Goal: Entertainment & Leisure: Consume media (video, audio)

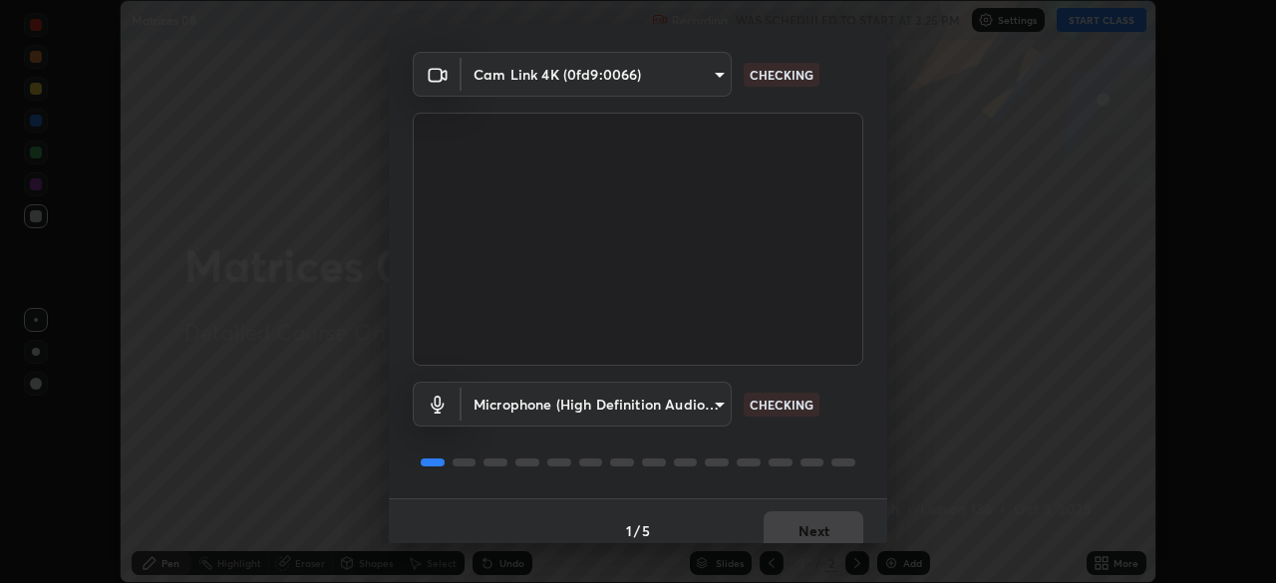
scroll to position [71, 0]
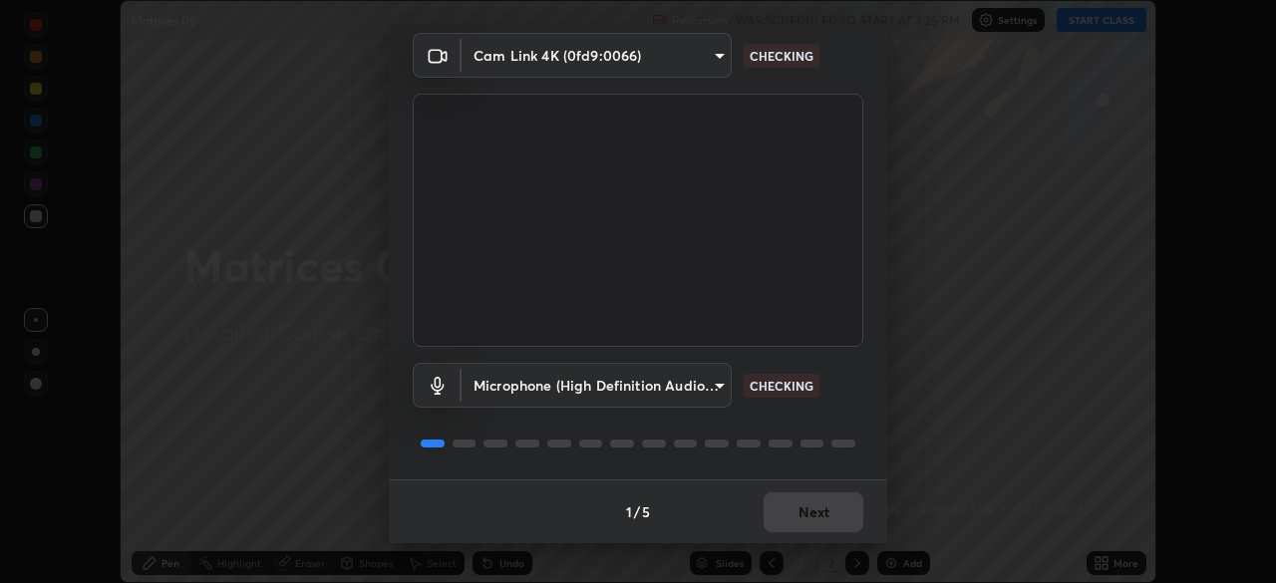
click at [806, 511] on div "1 / 5 Next" at bounding box center [638, 511] width 498 height 64
click at [805, 512] on div "1 / 5 Next" at bounding box center [638, 511] width 498 height 64
click at [805, 513] on div "1 / 5 Next" at bounding box center [638, 511] width 498 height 64
click at [808, 516] on div "1 / 5 Next" at bounding box center [638, 511] width 498 height 64
click at [810, 514] on div "1 / 5 Next" at bounding box center [638, 511] width 498 height 64
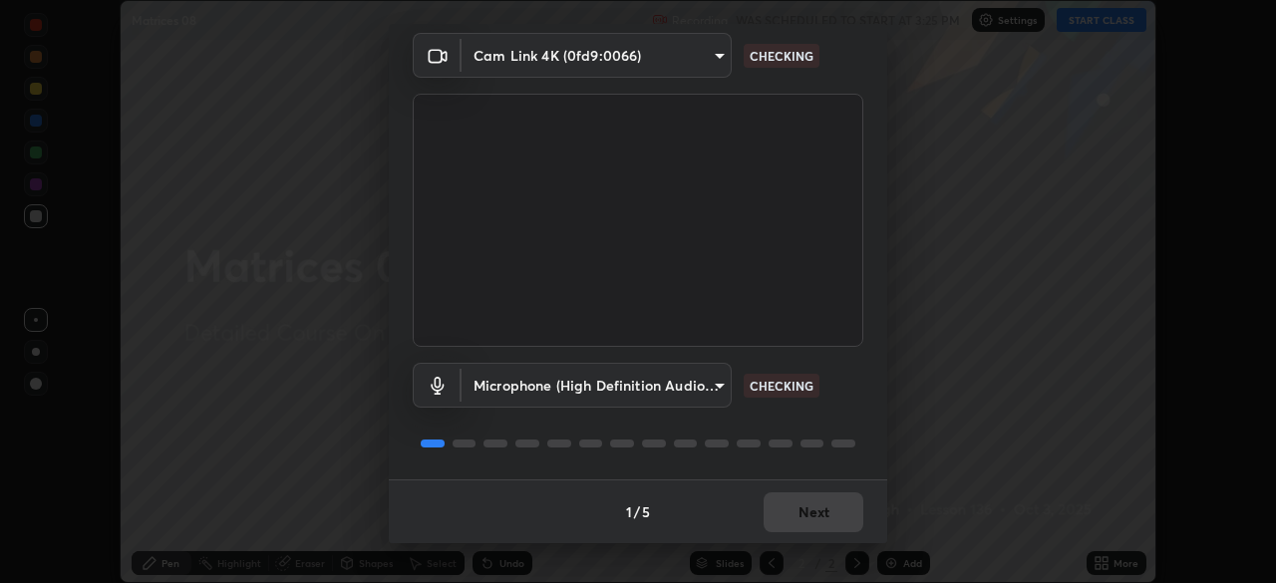
click at [812, 514] on div "1 / 5 Next" at bounding box center [638, 511] width 498 height 64
click at [815, 518] on div "1 / 5 Next" at bounding box center [638, 511] width 498 height 64
click at [820, 522] on div "1 / 5 Next" at bounding box center [638, 511] width 498 height 64
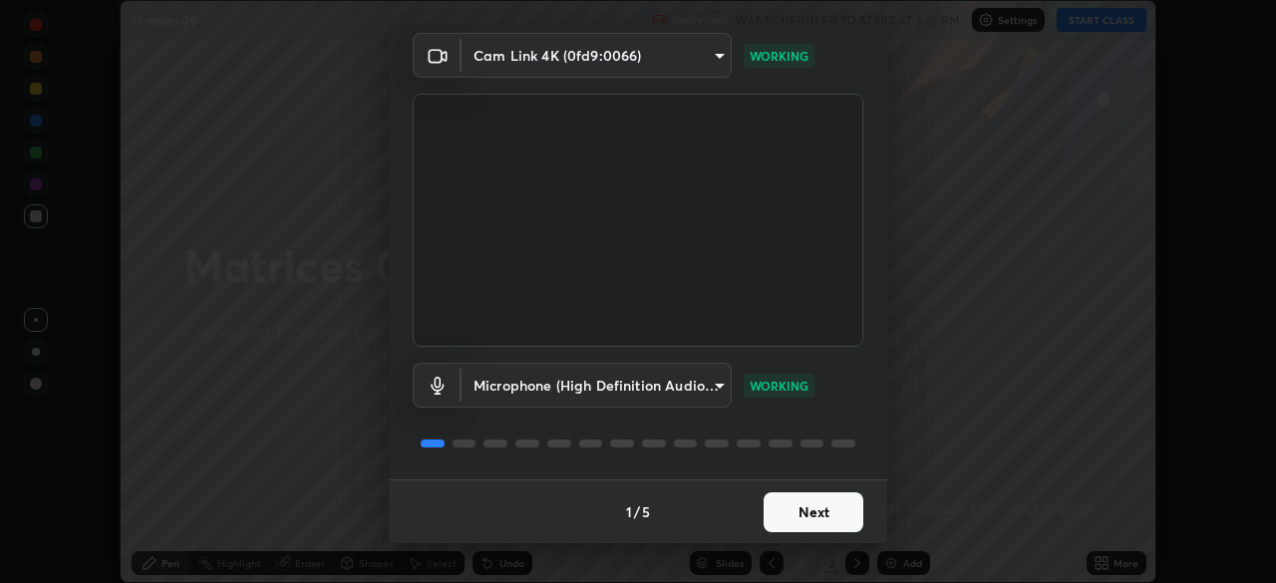
click at [822, 517] on button "Next" at bounding box center [813, 512] width 100 height 40
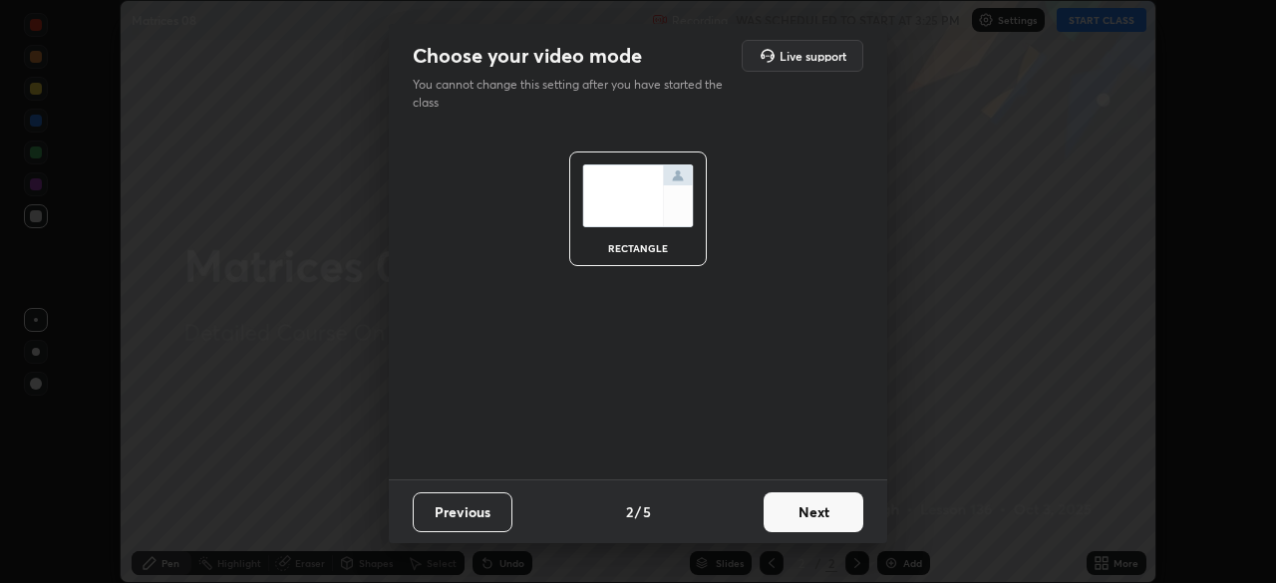
click at [821, 517] on button "Next" at bounding box center [813, 512] width 100 height 40
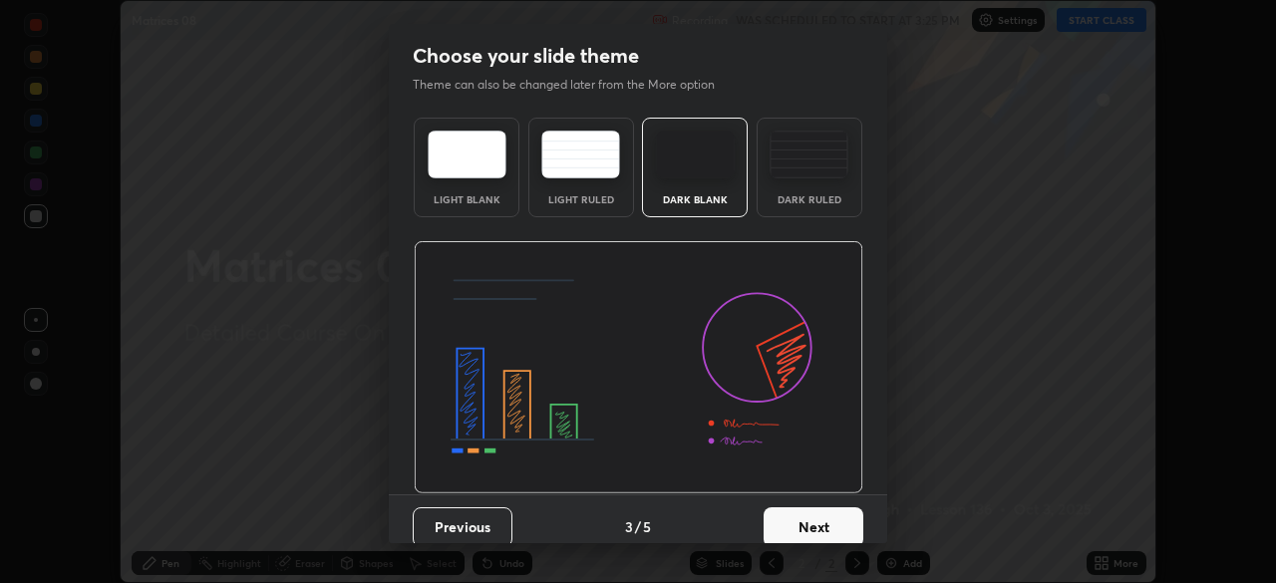
click at [829, 531] on button "Next" at bounding box center [813, 527] width 100 height 40
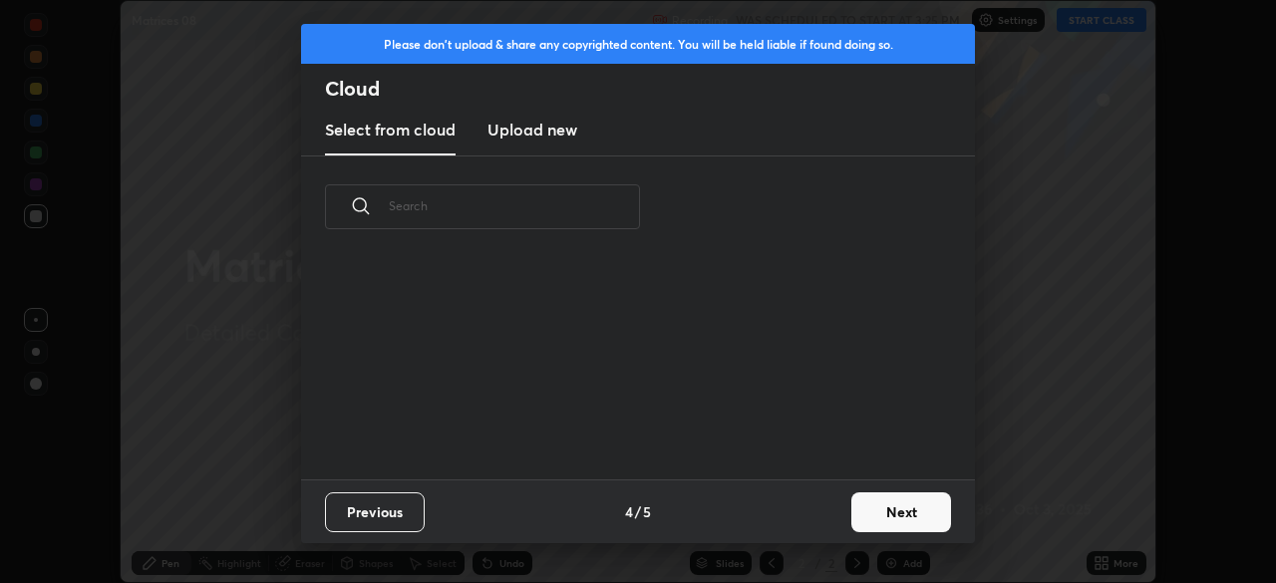
click at [854, 530] on button "Next" at bounding box center [901, 512] width 100 height 40
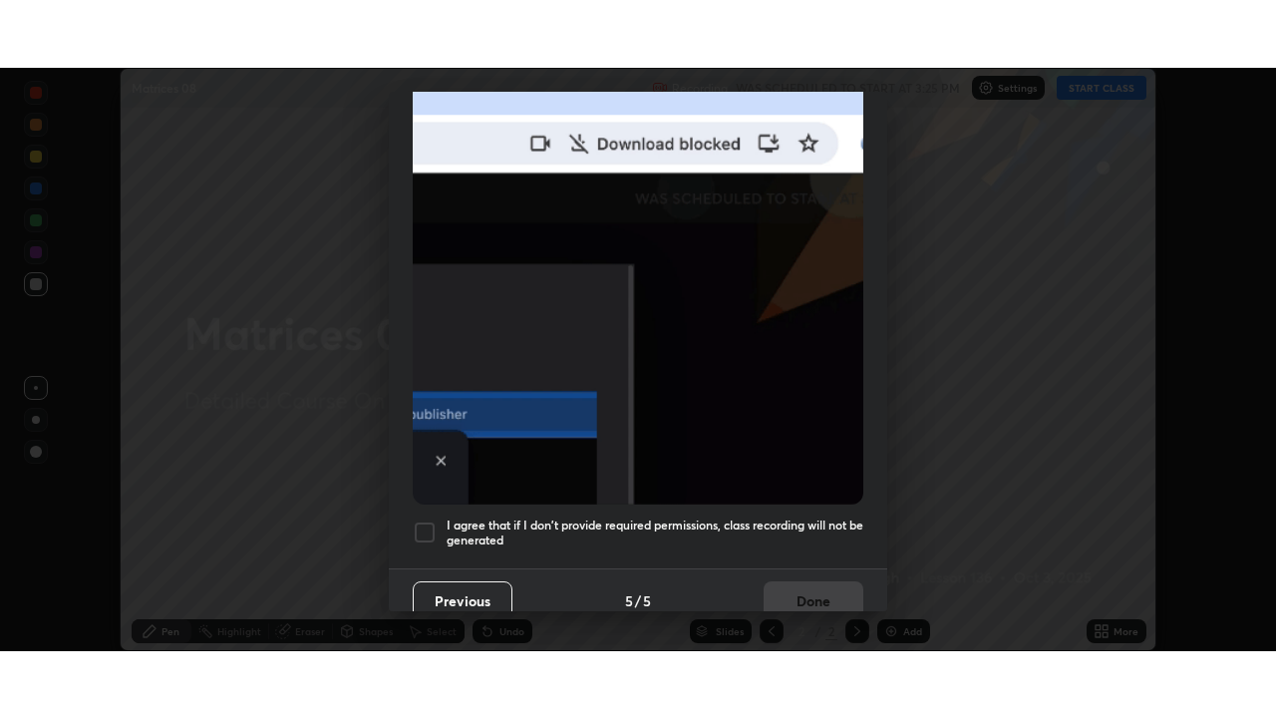
scroll to position [477, 0]
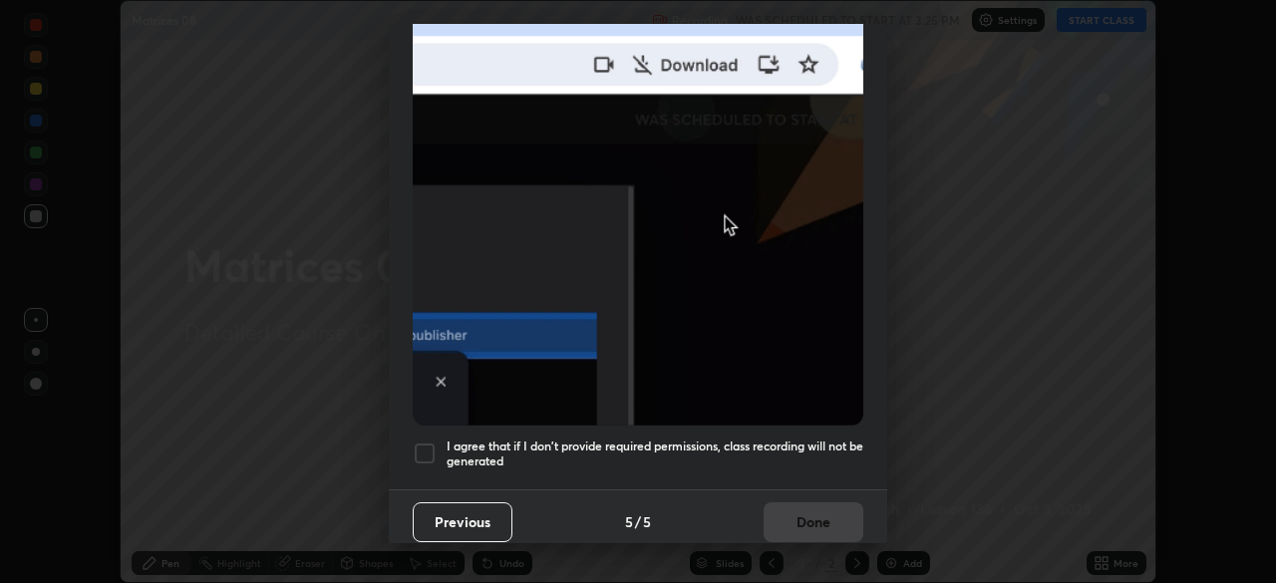
click at [724, 454] on h5 "I agree that if I don't provide required permissions, class recording will not …" at bounding box center [654, 454] width 417 height 31
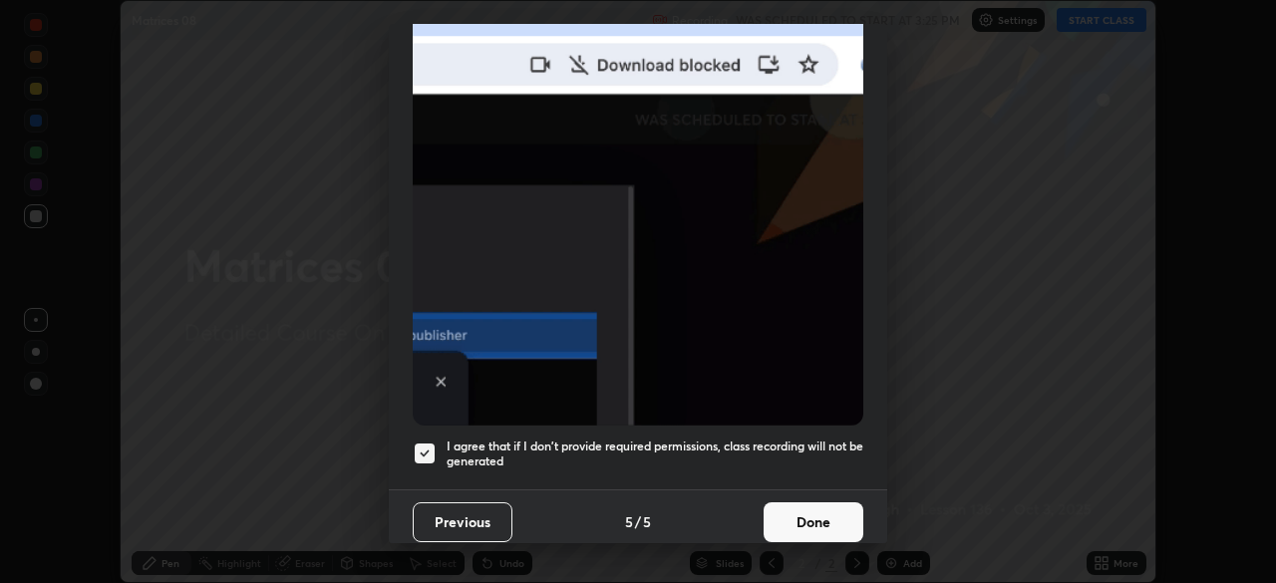
click at [800, 519] on button "Done" at bounding box center [813, 522] width 100 height 40
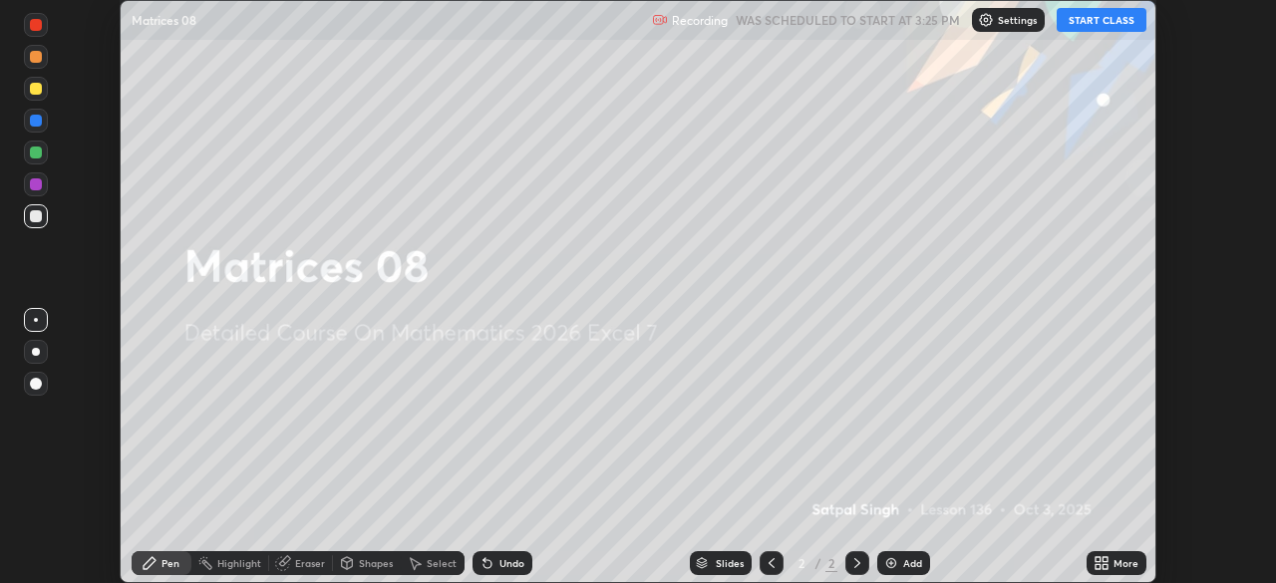
click at [1084, 24] on button "START CLASS" at bounding box center [1101, 20] width 90 height 24
click at [1103, 561] on icon at bounding box center [1104, 559] width 5 height 5
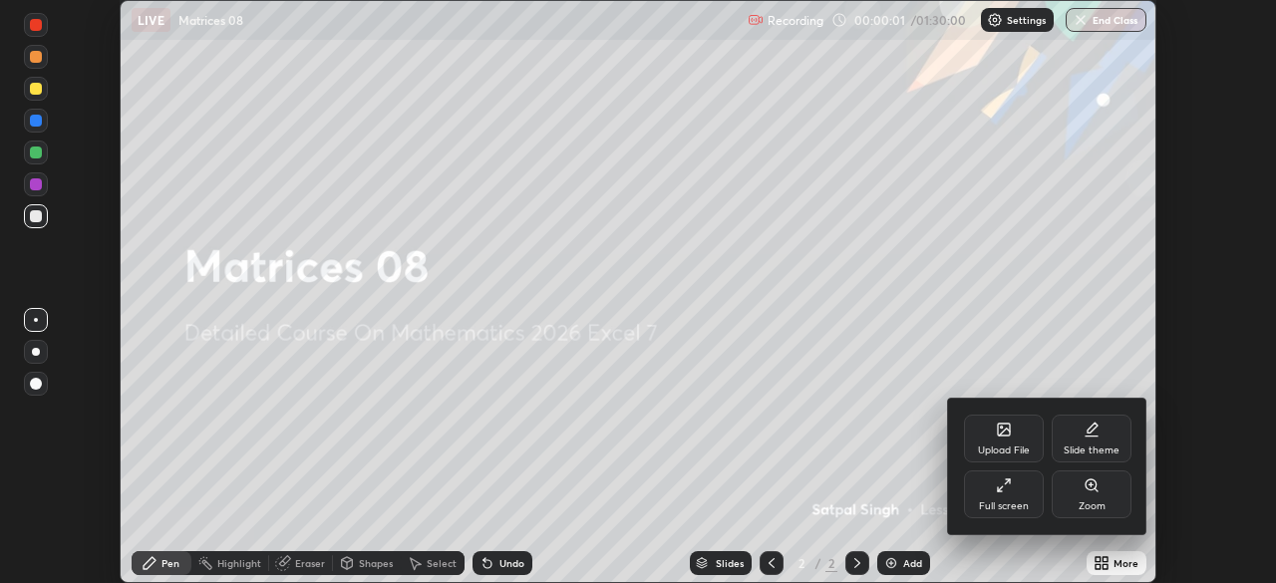
click at [1024, 501] on div "Full screen" at bounding box center [1004, 506] width 50 height 10
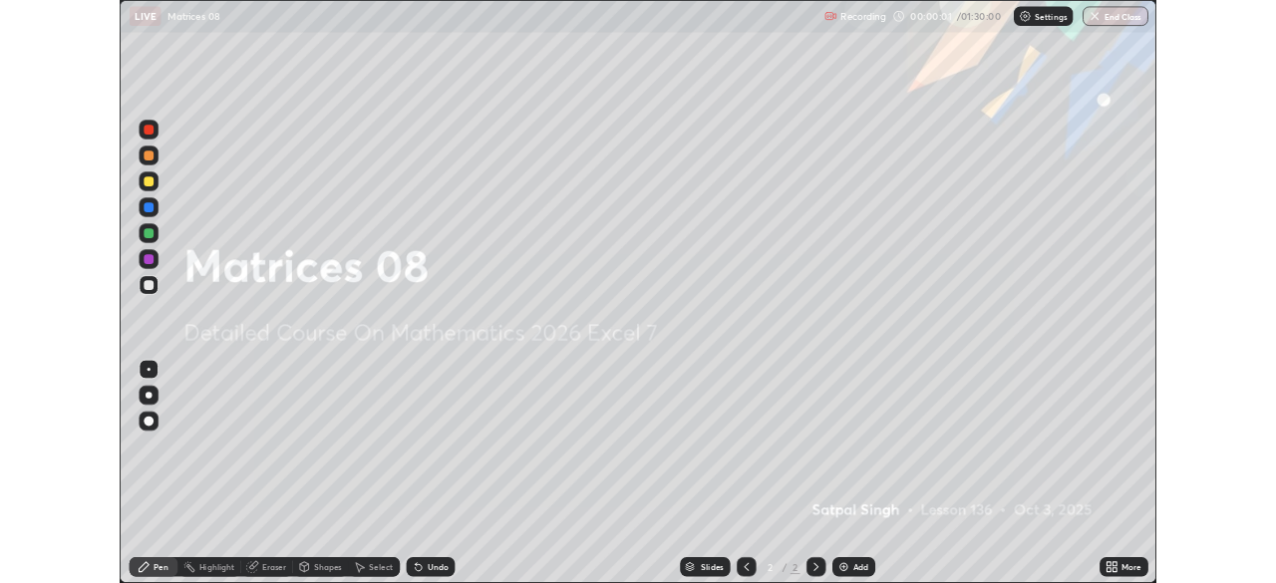
scroll to position [718, 1276]
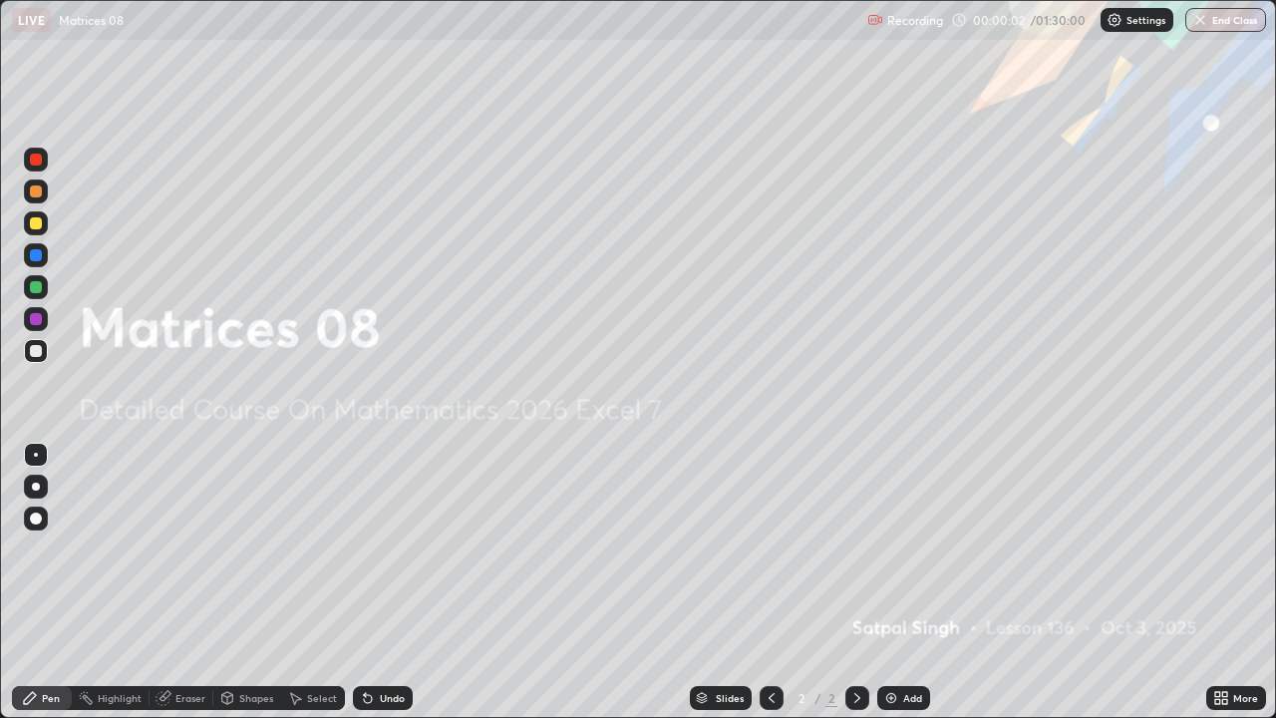
click at [903, 582] on div "Add" at bounding box center [912, 698] width 19 height 10
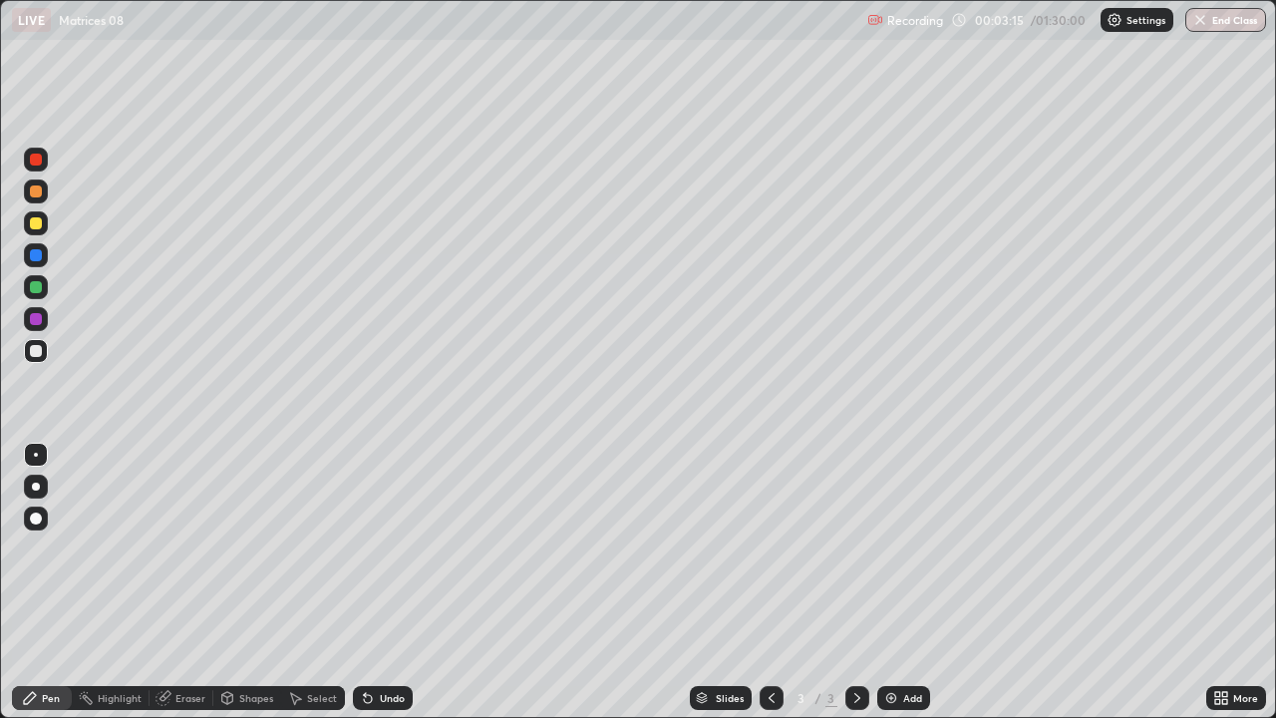
click at [200, 582] on div "Eraser" at bounding box center [190, 698] width 30 height 10
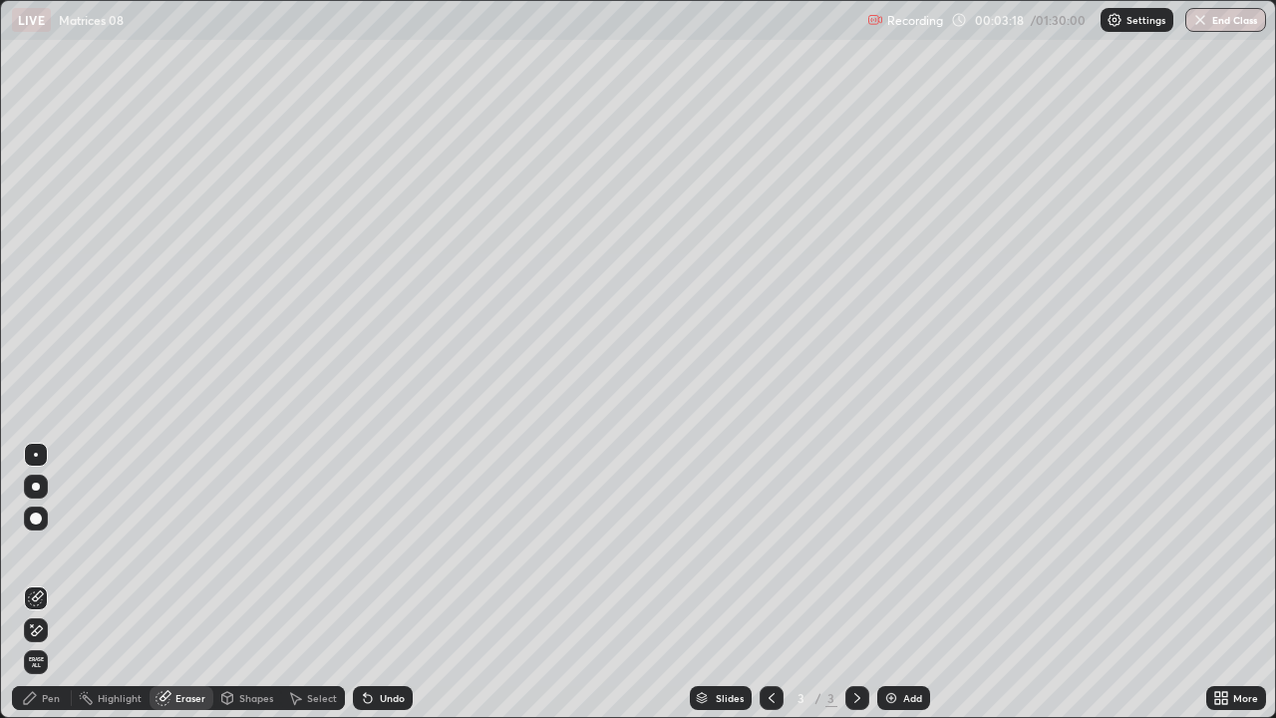
click at [58, 582] on div "Pen" at bounding box center [51, 698] width 18 height 10
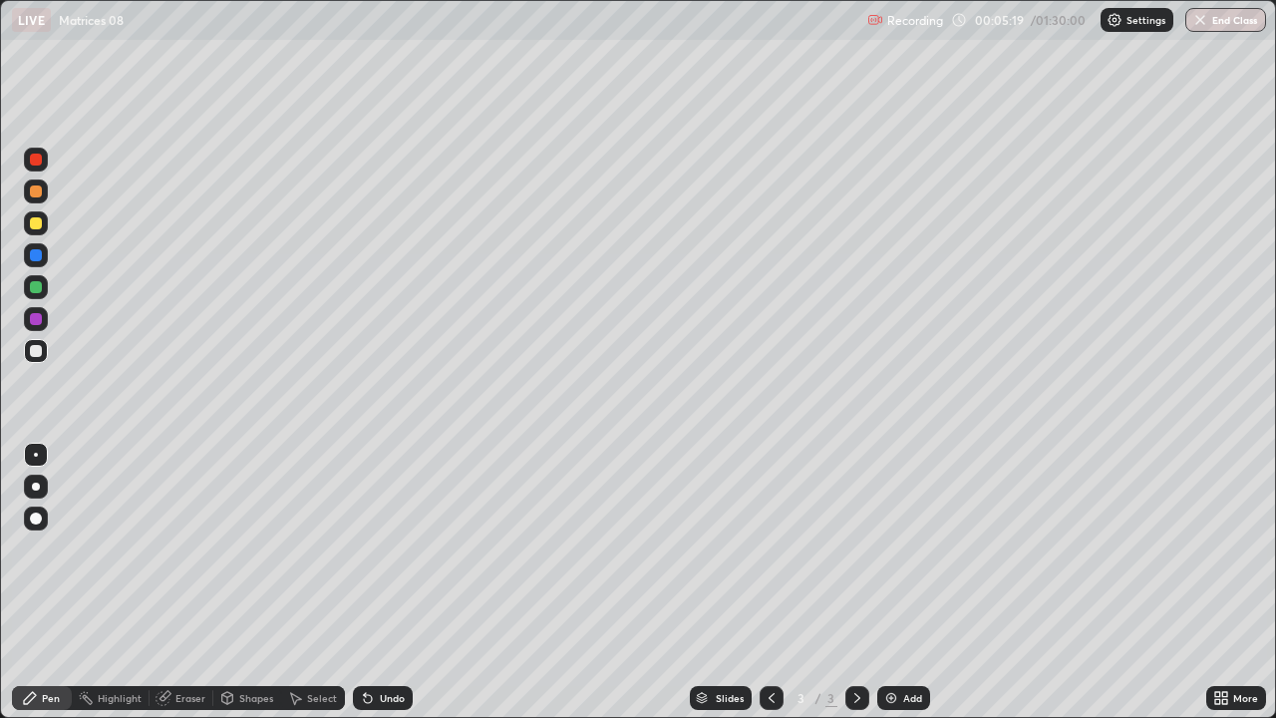
click at [892, 582] on img at bounding box center [891, 698] width 16 height 16
click at [189, 582] on div "Eraser" at bounding box center [190, 698] width 30 height 10
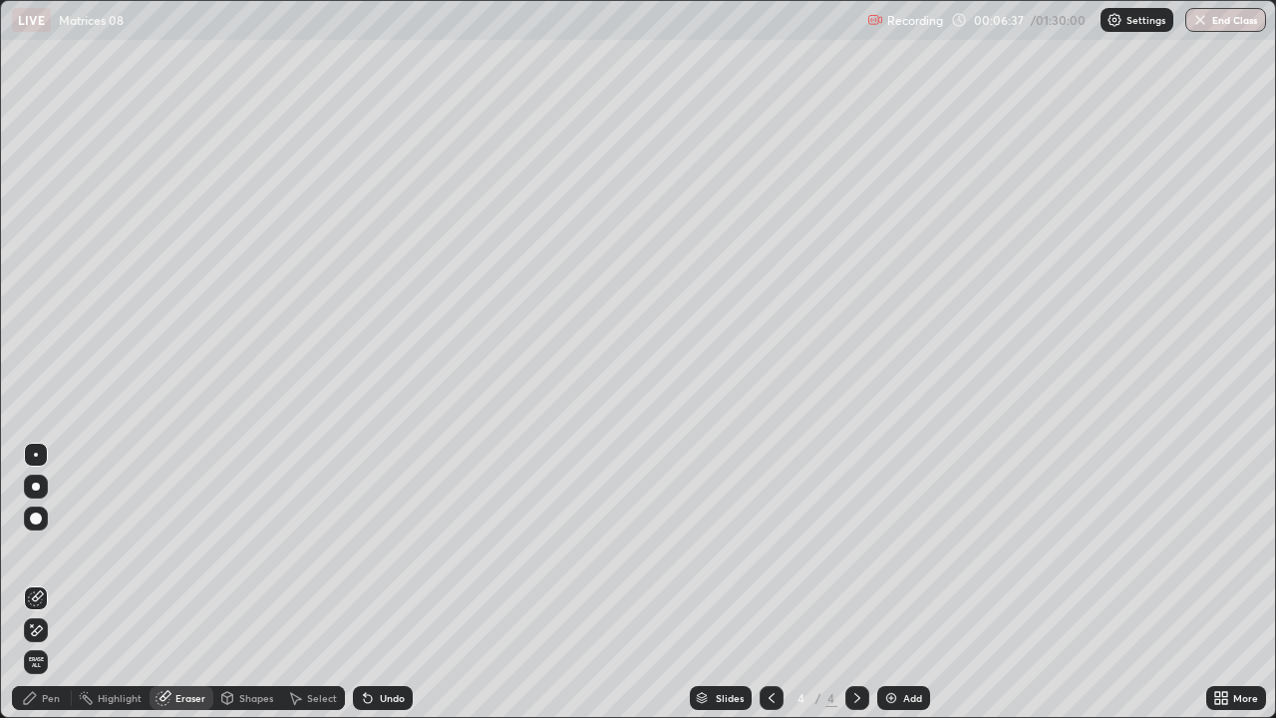
click at [39, 582] on div "Pen" at bounding box center [42, 698] width 60 height 24
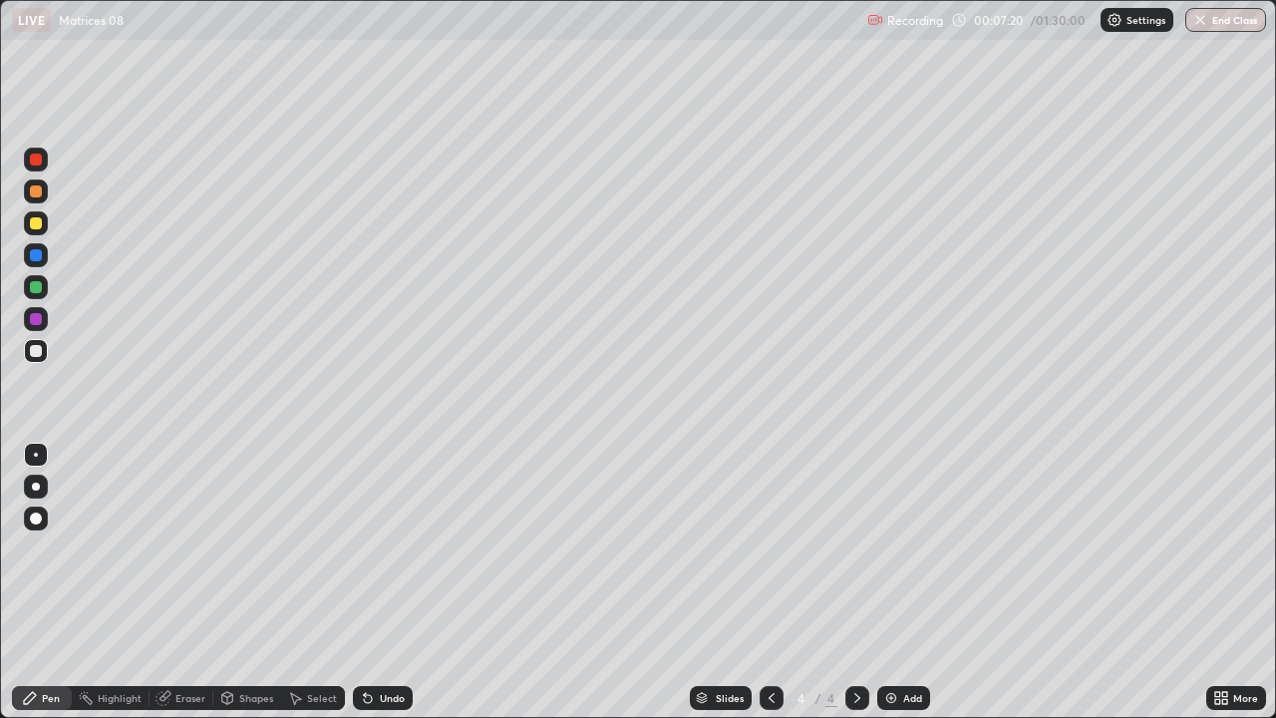
click at [353, 582] on div "Undo" at bounding box center [383, 698] width 60 height 24
click at [362, 582] on div "Undo" at bounding box center [383, 698] width 60 height 24
click at [364, 582] on icon at bounding box center [368, 699] width 8 height 8
click at [365, 582] on icon at bounding box center [368, 699] width 8 height 8
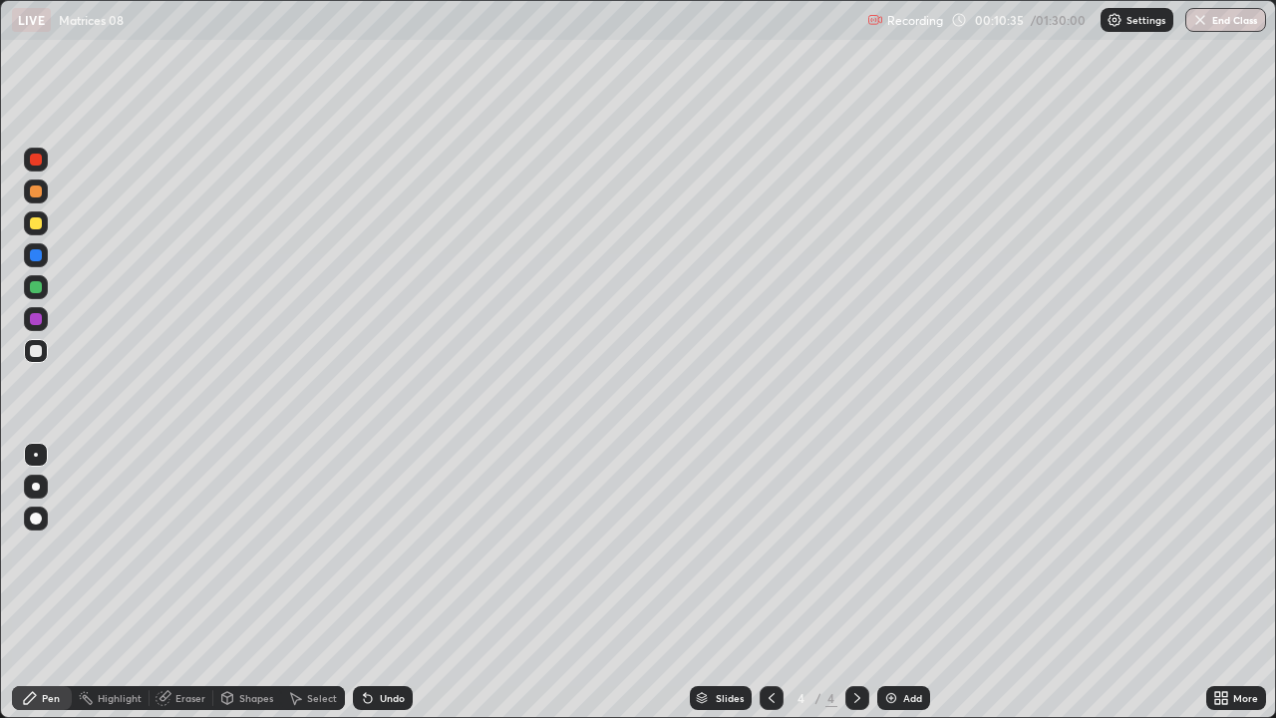
click at [397, 582] on div "Undo" at bounding box center [392, 698] width 25 height 10
click at [400, 582] on div "Undo" at bounding box center [392, 698] width 25 height 10
click at [399, 582] on div "Undo" at bounding box center [392, 698] width 25 height 10
click at [397, 582] on div "Undo" at bounding box center [392, 698] width 25 height 10
click at [389, 582] on div "Undo" at bounding box center [392, 698] width 25 height 10
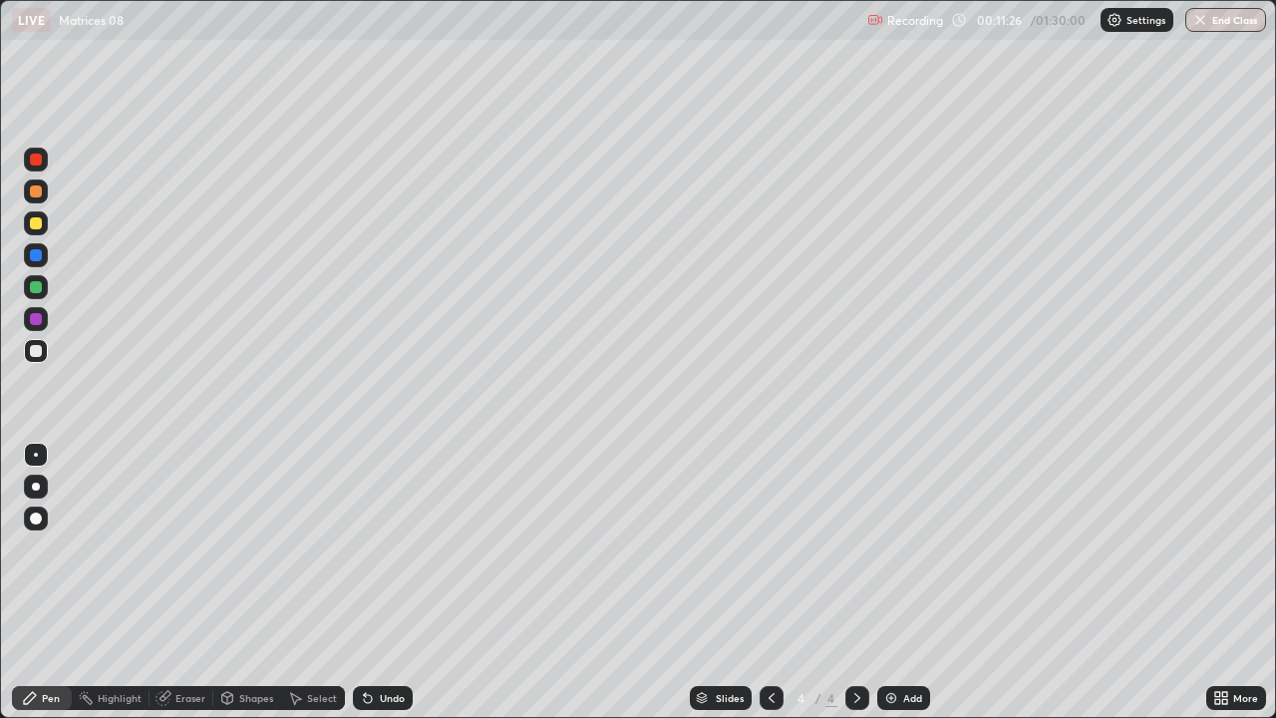
click at [387, 582] on div "Undo" at bounding box center [392, 698] width 25 height 10
click at [389, 582] on div "Undo" at bounding box center [392, 698] width 25 height 10
click at [400, 582] on div "Undo" at bounding box center [392, 698] width 25 height 10
click at [403, 582] on div "Undo" at bounding box center [383, 698] width 60 height 24
click at [877, 582] on div "Add" at bounding box center [903, 698] width 53 height 24
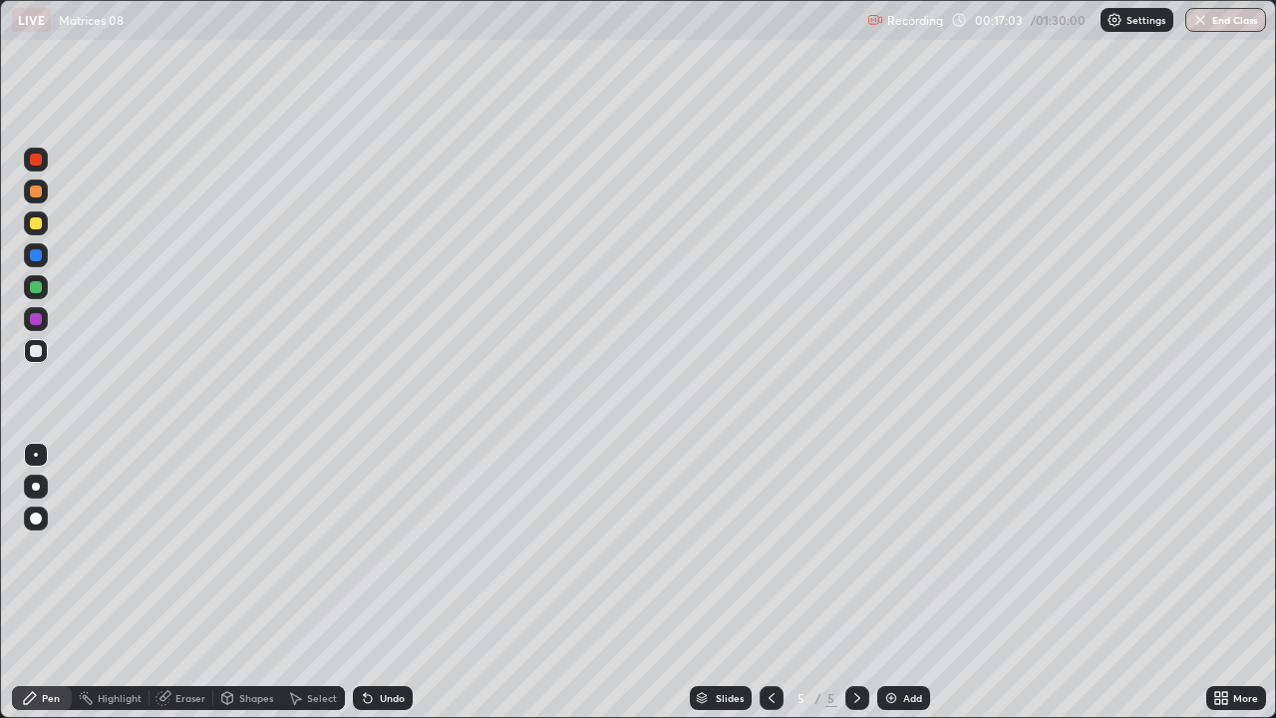
click at [375, 582] on div "Undo" at bounding box center [383, 698] width 60 height 24
click at [366, 582] on icon at bounding box center [368, 699] width 8 height 8
click at [365, 582] on icon at bounding box center [368, 699] width 8 height 8
click at [376, 582] on div "Undo" at bounding box center [383, 698] width 60 height 24
click at [179, 582] on div "Eraser" at bounding box center [181, 698] width 64 height 24
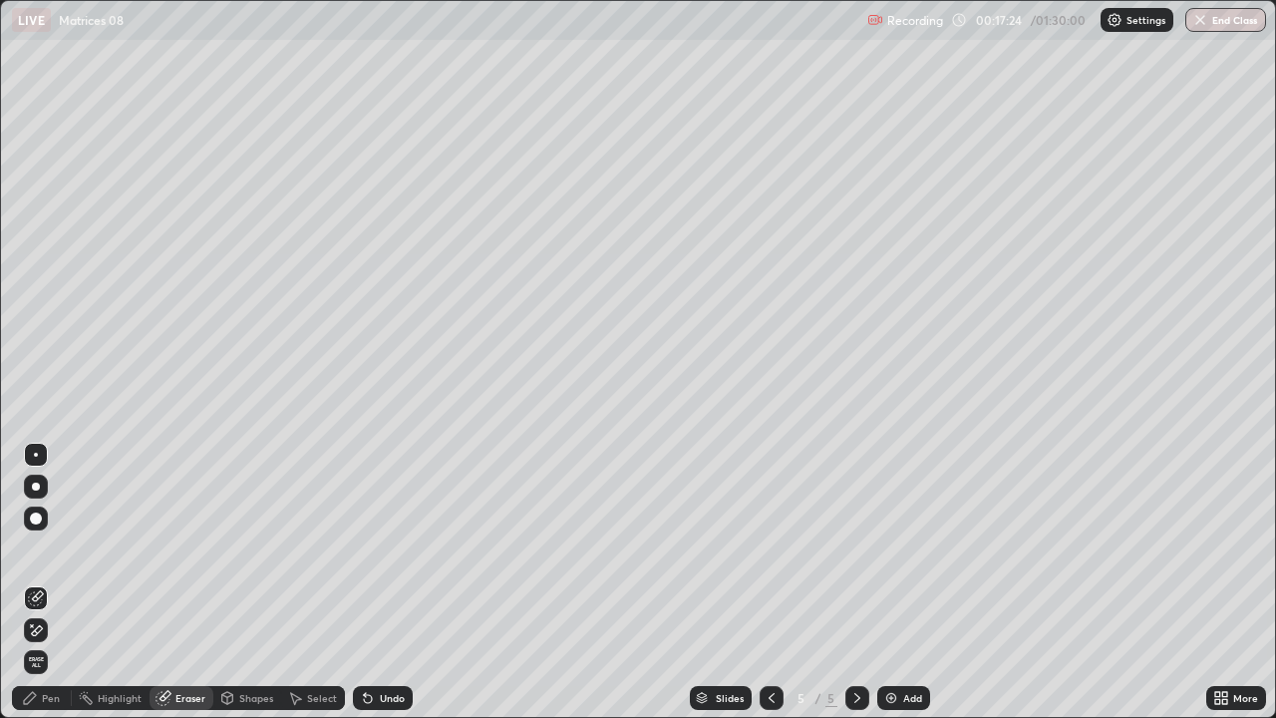
click at [44, 582] on div "Pen" at bounding box center [42, 698] width 60 height 24
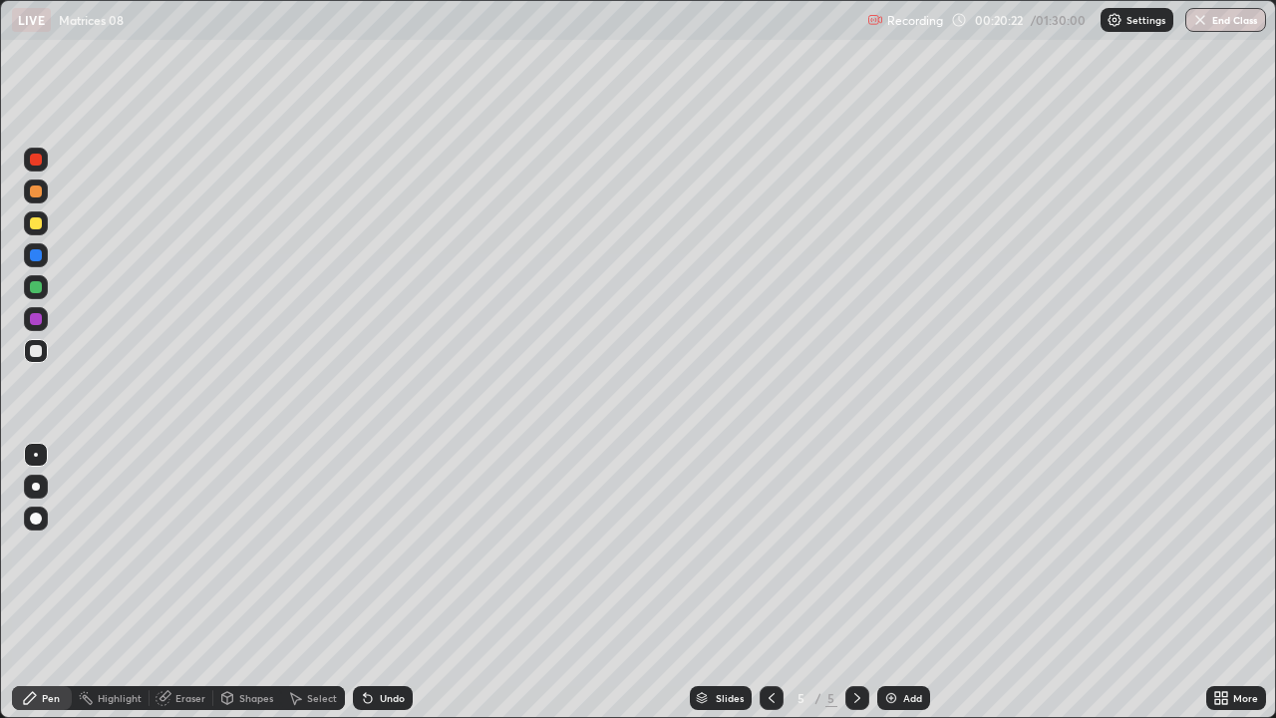
click at [326, 582] on div "Select" at bounding box center [322, 698] width 30 height 10
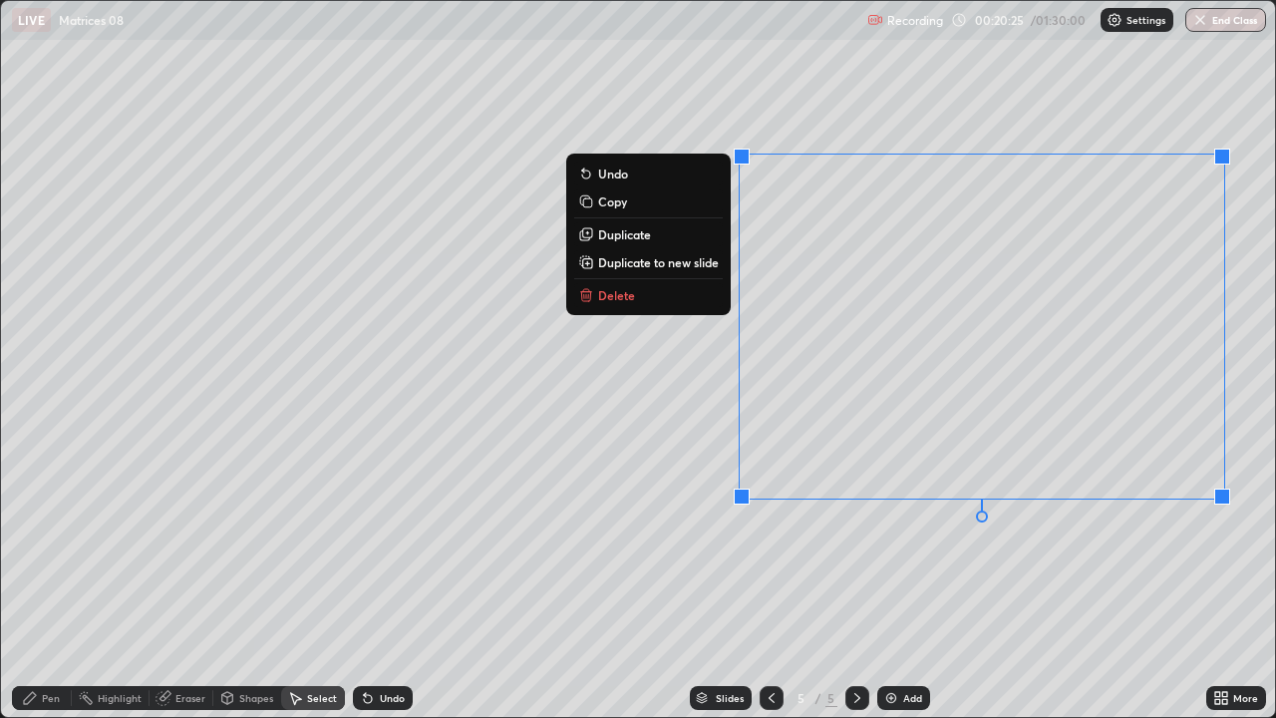
click at [614, 294] on p "Delete" at bounding box center [616, 295] width 37 height 16
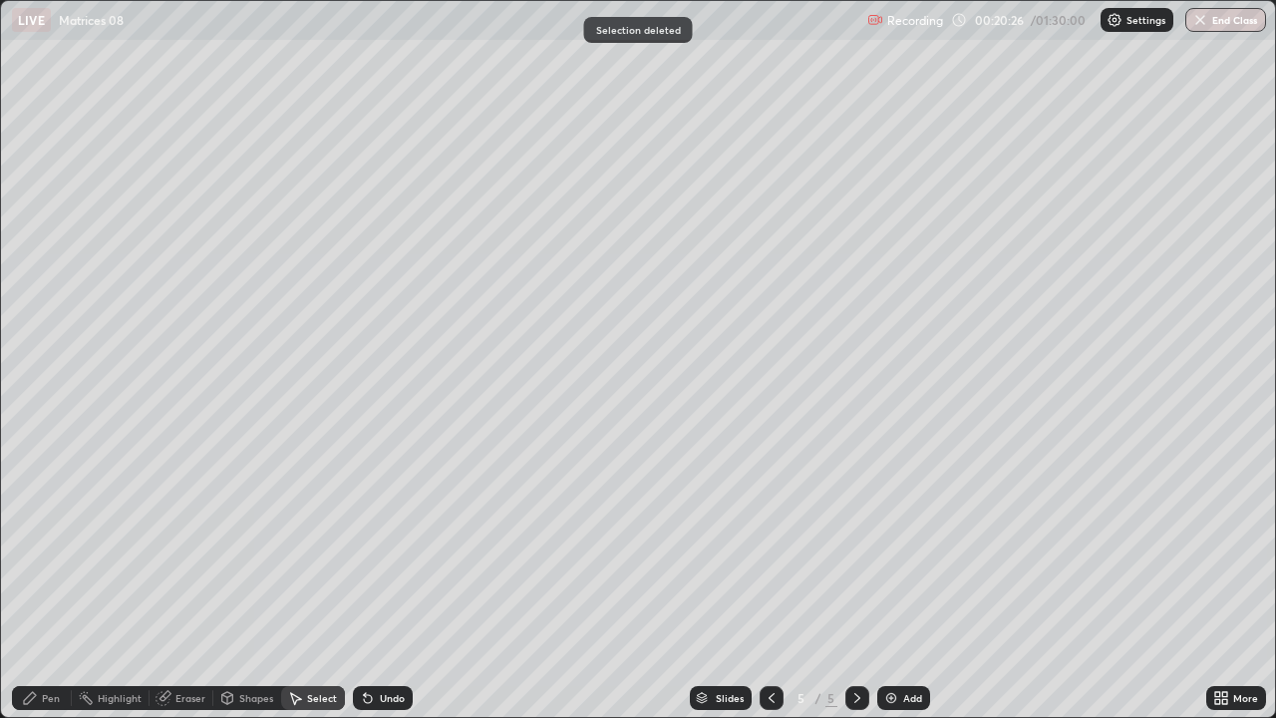
click at [47, 582] on div "Pen" at bounding box center [51, 698] width 18 height 10
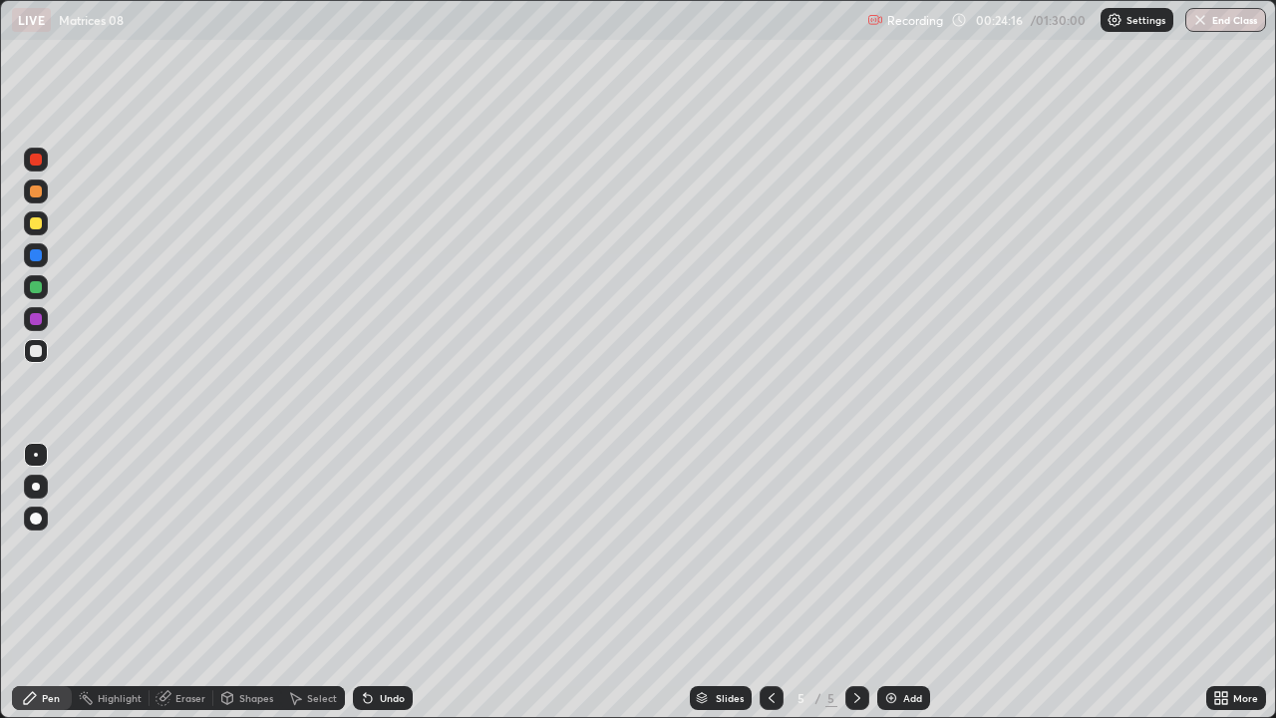
click at [198, 582] on div "Eraser" at bounding box center [190, 698] width 30 height 10
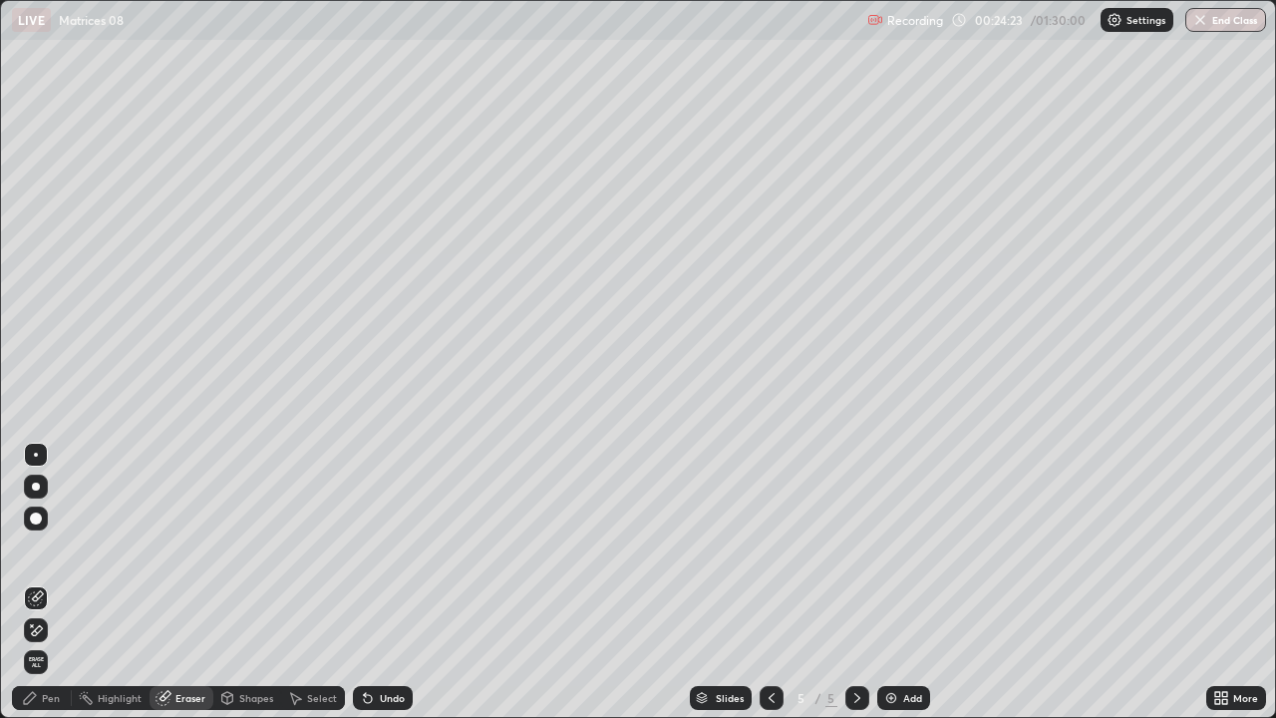
click at [65, 582] on div "Pen" at bounding box center [42, 698] width 60 height 24
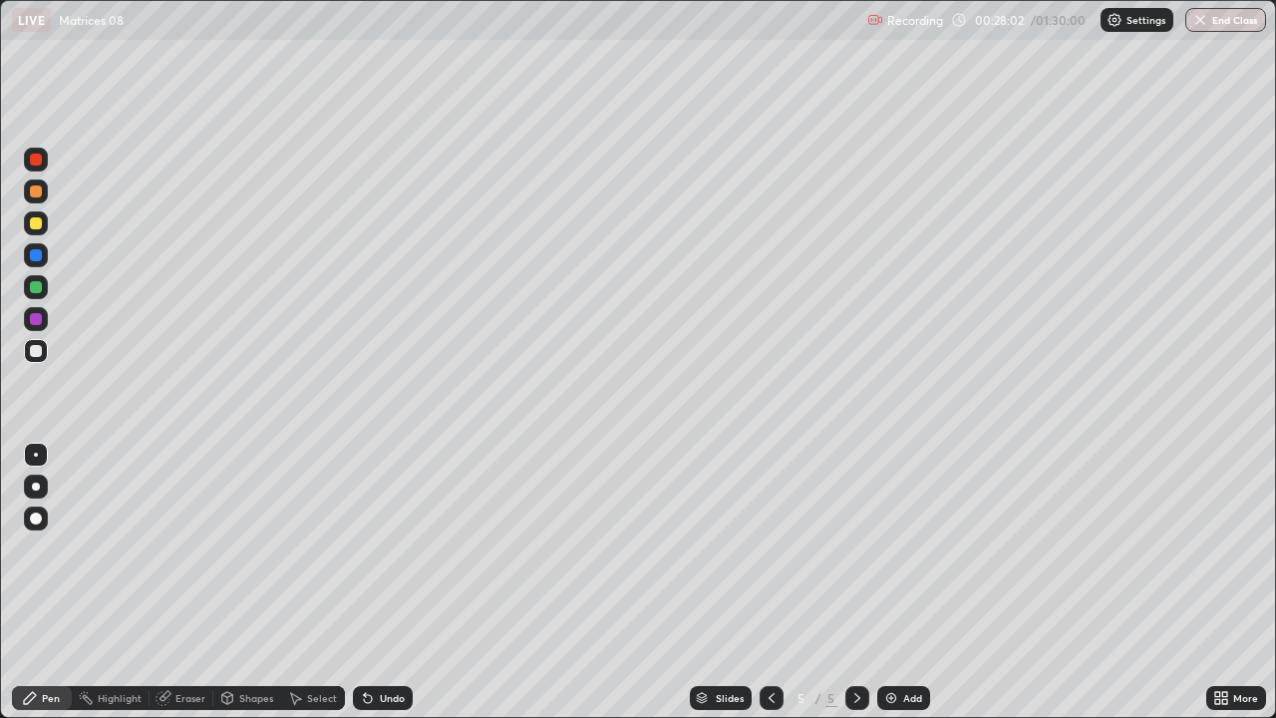
click at [902, 582] on div "Add" at bounding box center [903, 698] width 53 height 24
click at [173, 582] on div "Eraser" at bounding box center [181, 698] width 64 height 24
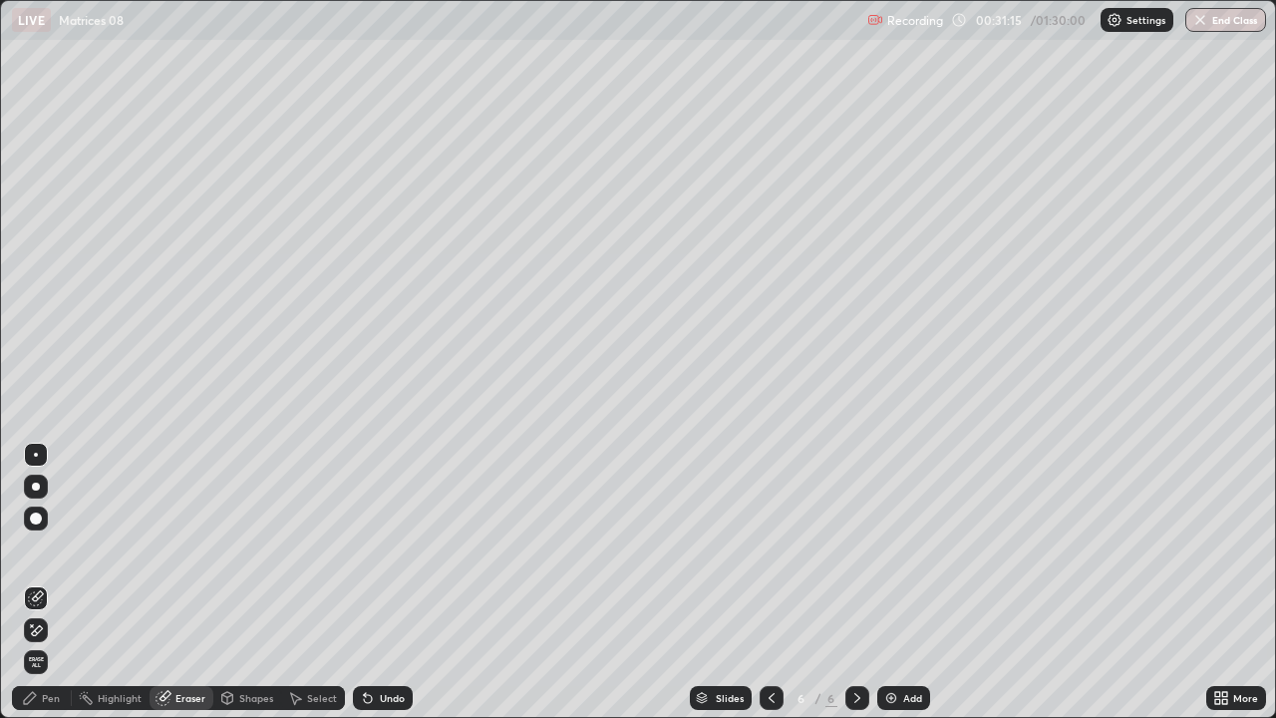
click at [47, 582] on div "Pen" at bounding box center [51, 698] width 18 height 10
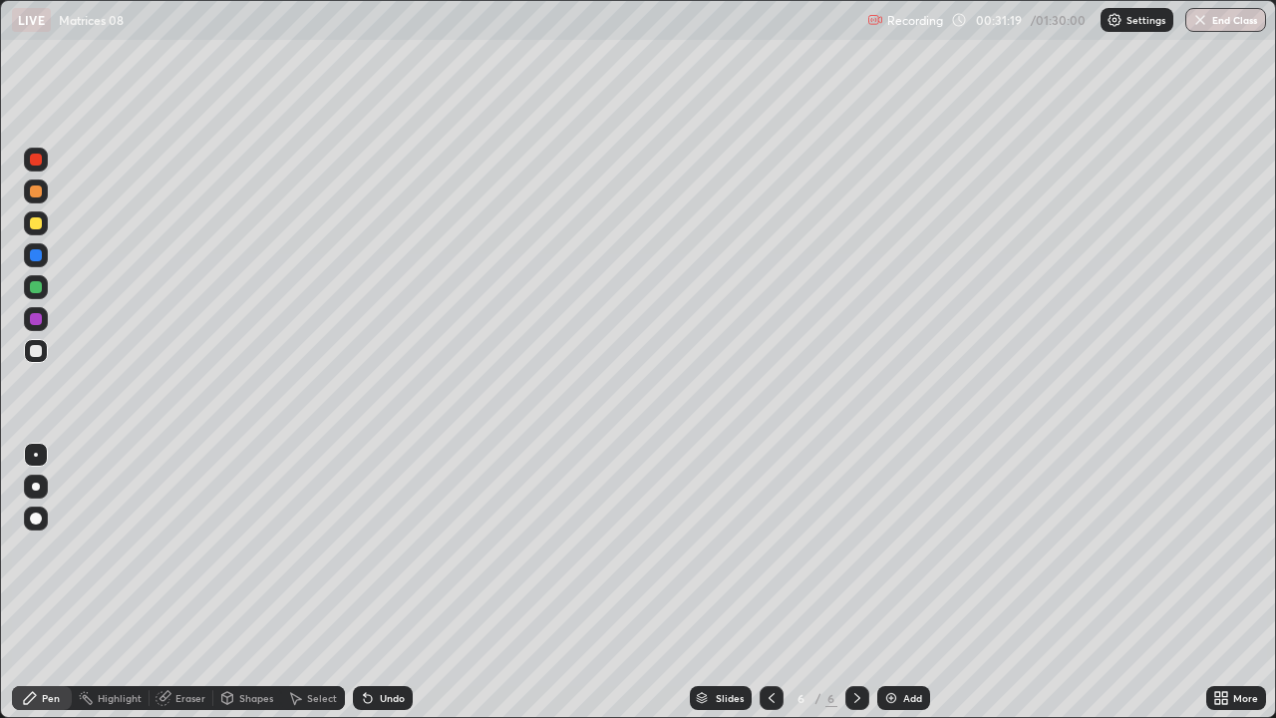
click at [179, 582] on div "Eraser" at bounding box center [190, 698] width 30 height 10
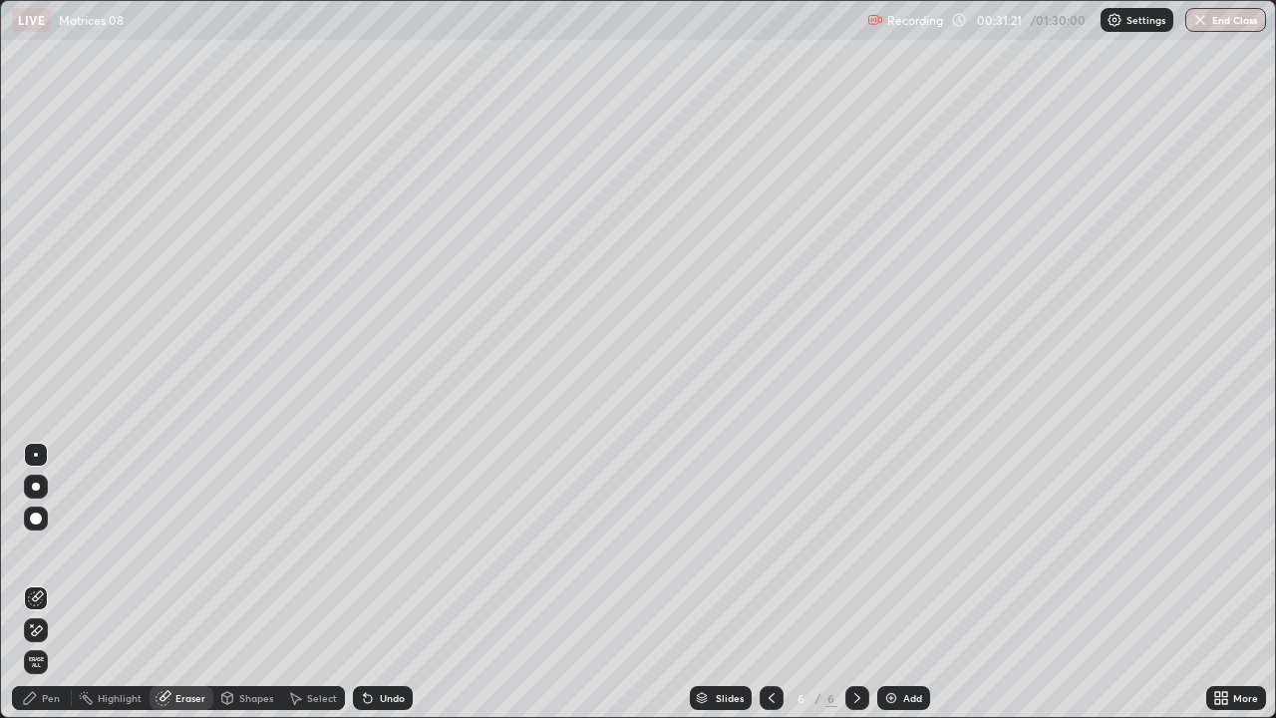
click at [47, 582] on div "Pen" at bounding box center [51, 698] width 18 height 10
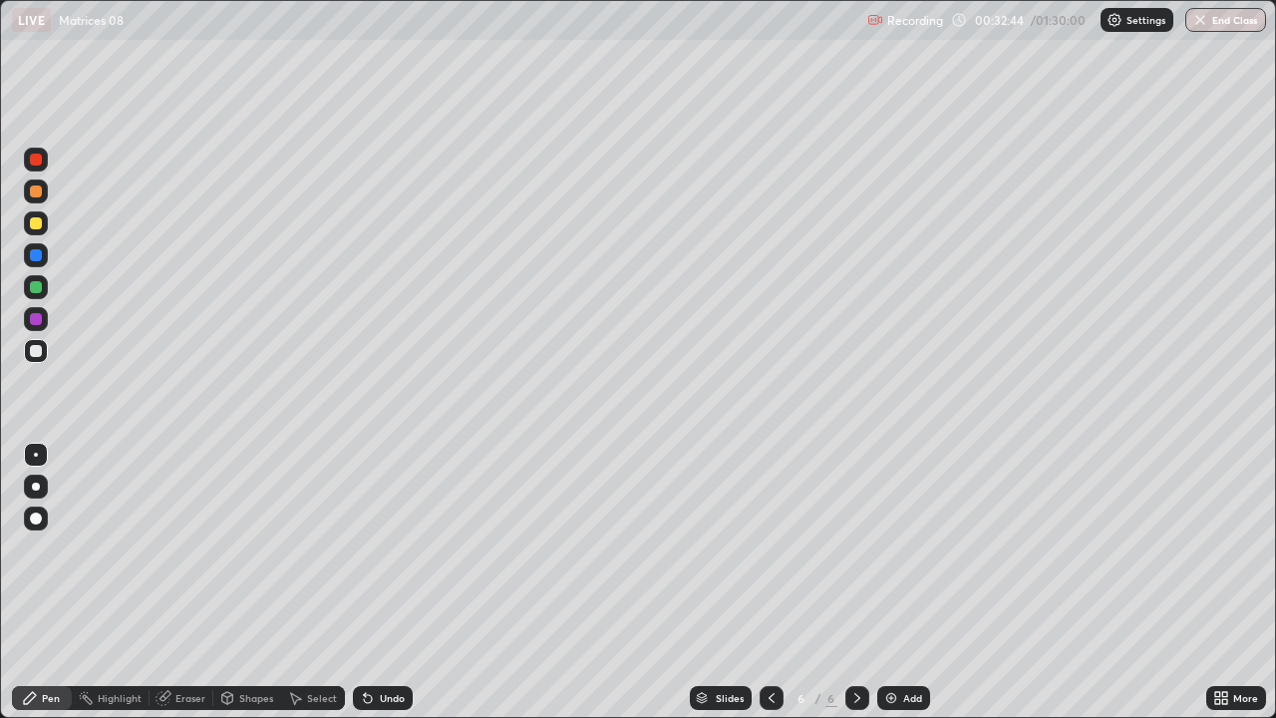
click at [918, 582] on div "Add" at bounding box center [912, 698] width 19 height 10
click at [366, 582] on icon at bounding box center [368, 699] width 8 height 8
click at [391, 582] on div "Undo" at bounding box center [392, 698] width 25 height 10
click at [911, 582] on div "Add" at bounding box center [903, 698] width 53 height 24
click at [34, 224] on div at bounding box center [36, 223] width 12 height 12
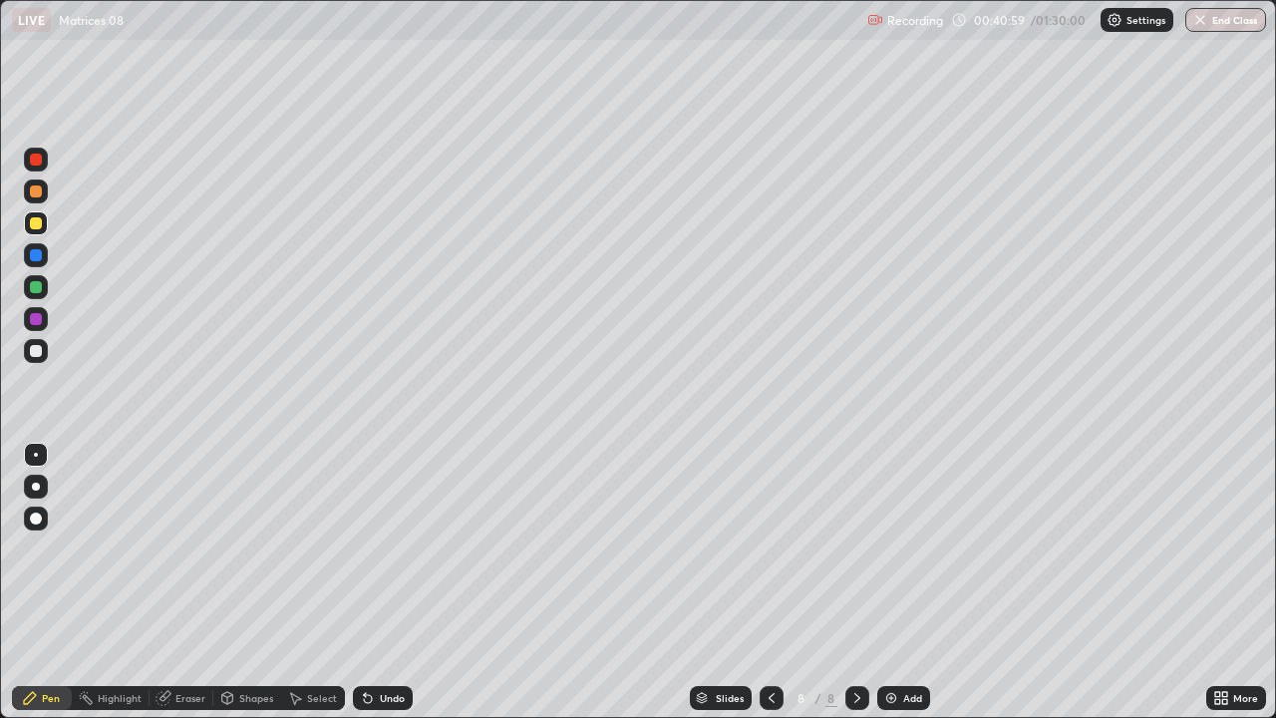
click at [36, 355] on div at bounding box center [36, 351] width 12 height 12
click at [374, 582] on div "Undo" at bounding box center [383, 698] width 60 height 24
click at [386, 582] on div "Undo" at bounding box center [383, 698] width 60 height 24
click at [369, 582] on icon at bounding box center [368, 699] width 8 height 8
click at [35, 226] on div at bounding box center [36, 223] width 12 height 12
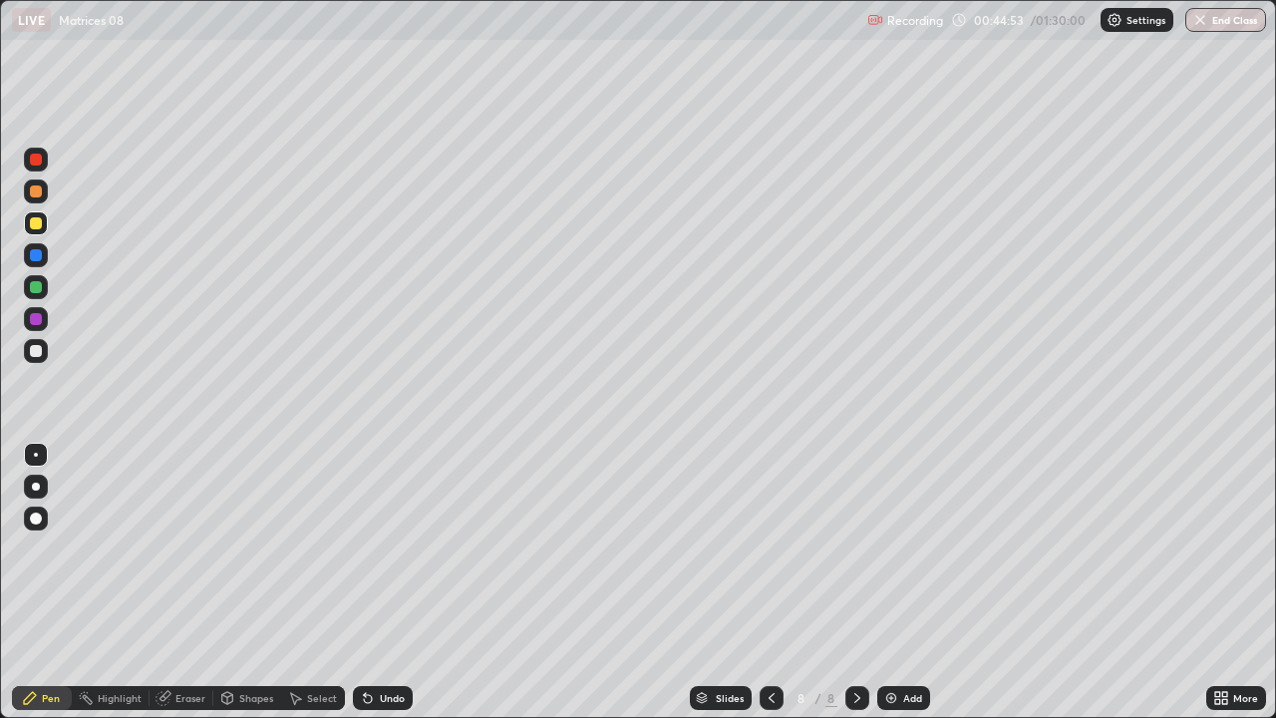
click at [393, 582] on div "Undo" at bounding box center [383, 698] width 60 height 24
click at [38, 257] on div at bounding box center [36, 255] width 12 height 12
click at [40, 290] on div at bounding box center [36, 287] width 12 height 12
click at [39, 355] on div at bounding box center [36, 351] width 12 height 12
click at [333, 582] on div "Select" at bounding box center [322, 698] width 30 height 10
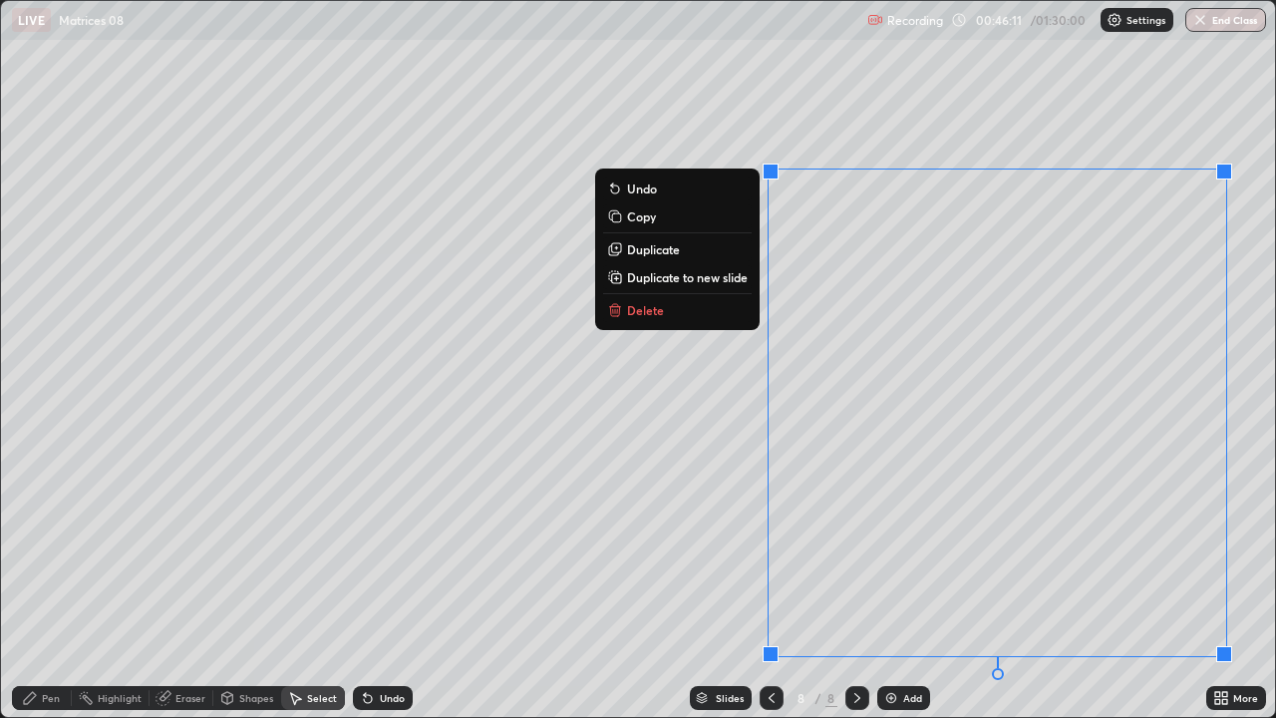
click at [643, 310] on p "Delete" at bounding box center [645, 310] width 37 height 16
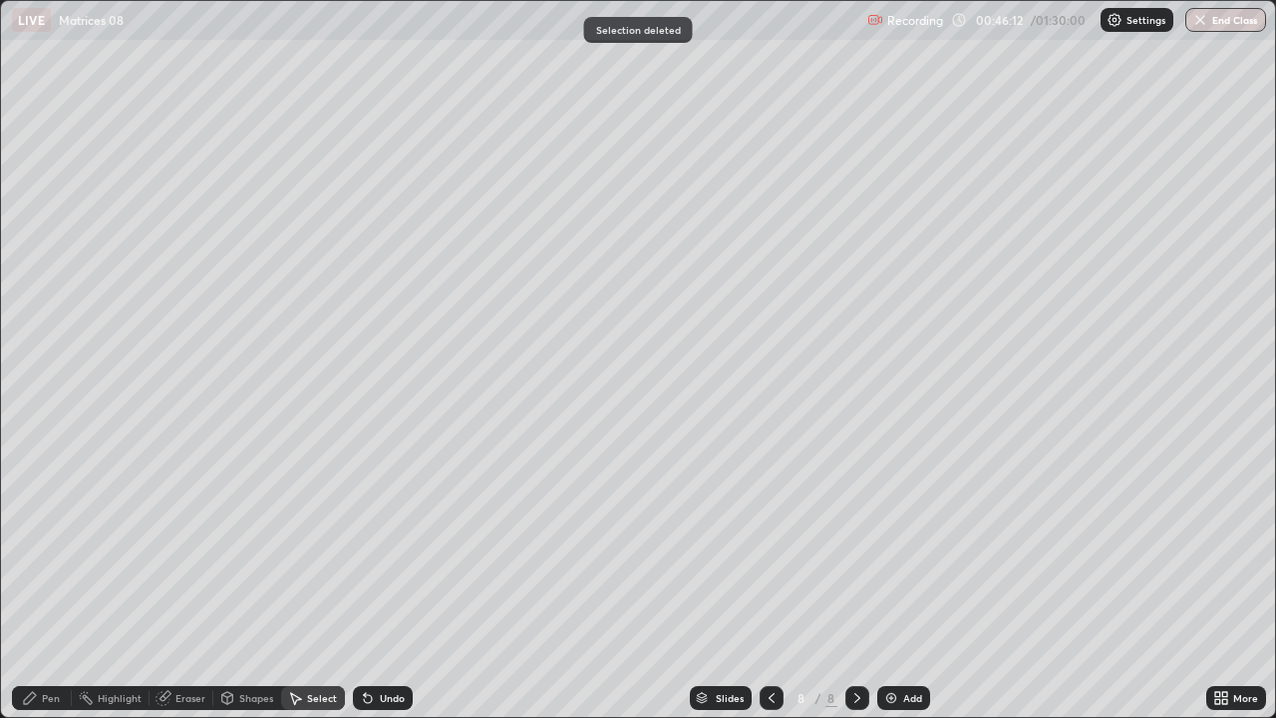
click at [63, 582] on div "Pen" at bounding box center [42, 698] width 60 height 24
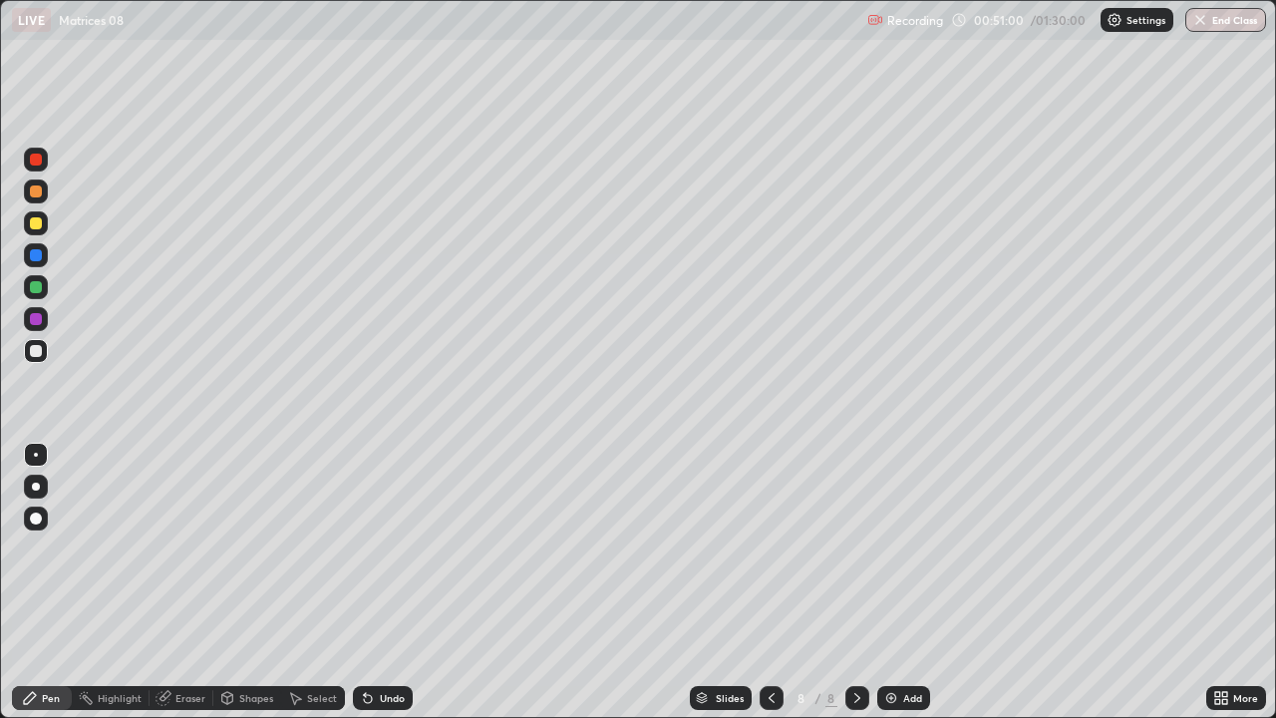
click at [382, 582] on div "Undo" at bounding box center [392, 698] width 25 height 10
click at [375, 582] on div "Undo" at bounding box center [383, 698] width 60 height 24
click at [376, 582] on div "Undo" at bounding box center [383, 698] width 60 height 24
click at [35, 218] on div at bounding box center [36, 223] width 12 height 12
click at [199, 582] on div "Eraser" at bounding box center [190, 698] width 30 height 10
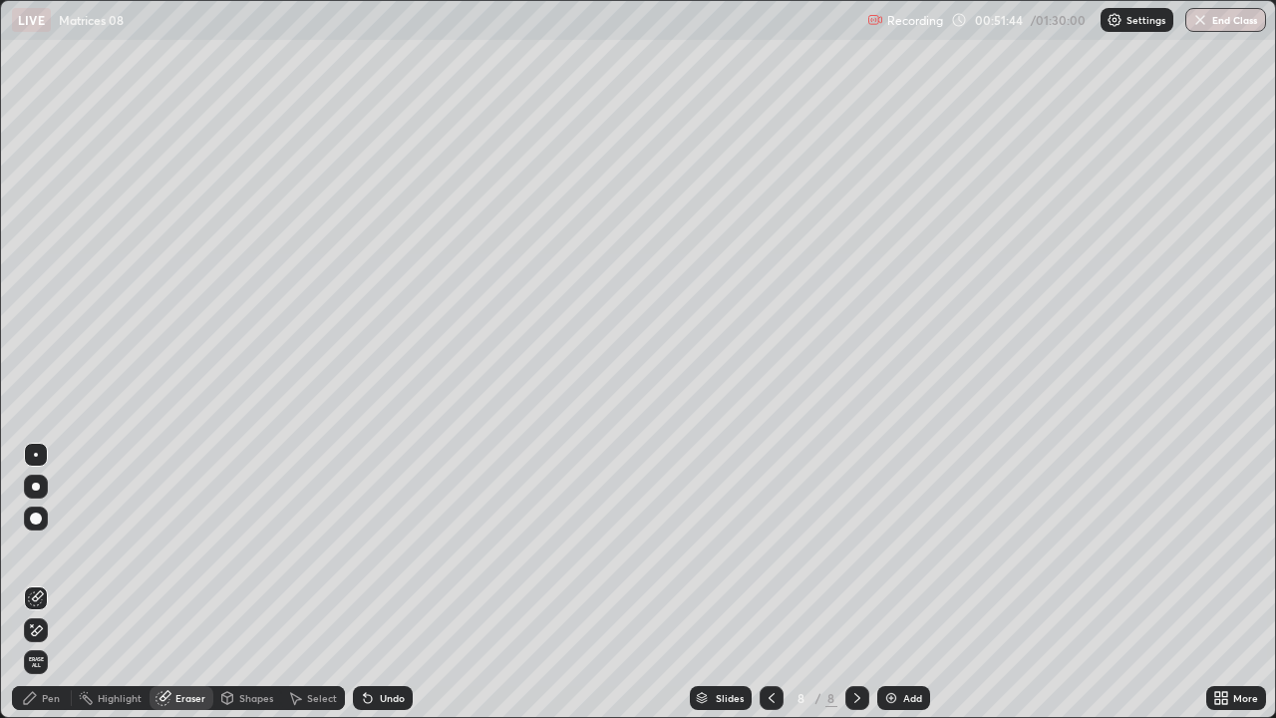
click at [53, 582] on div "Pen" at bounding box center [51, 698] width 18 height 10
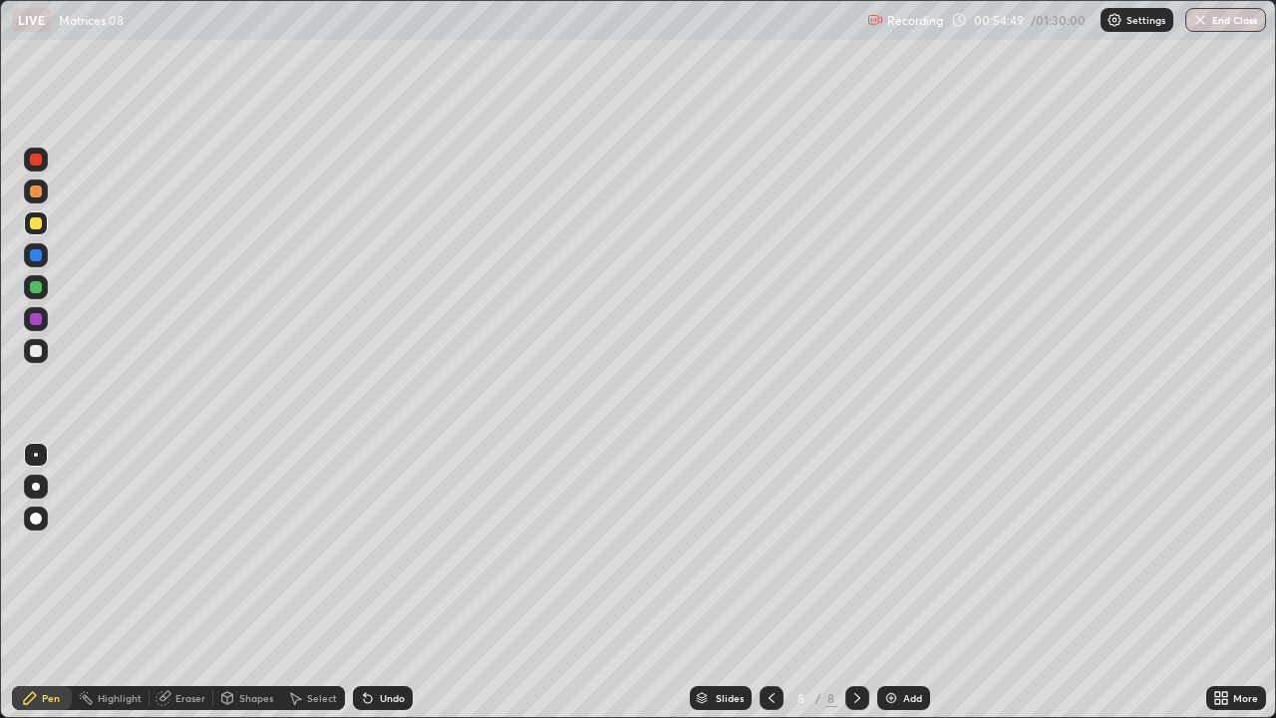
click at [330, 582] on div "Select" at bounding box center [322, 698] width 30 height 10
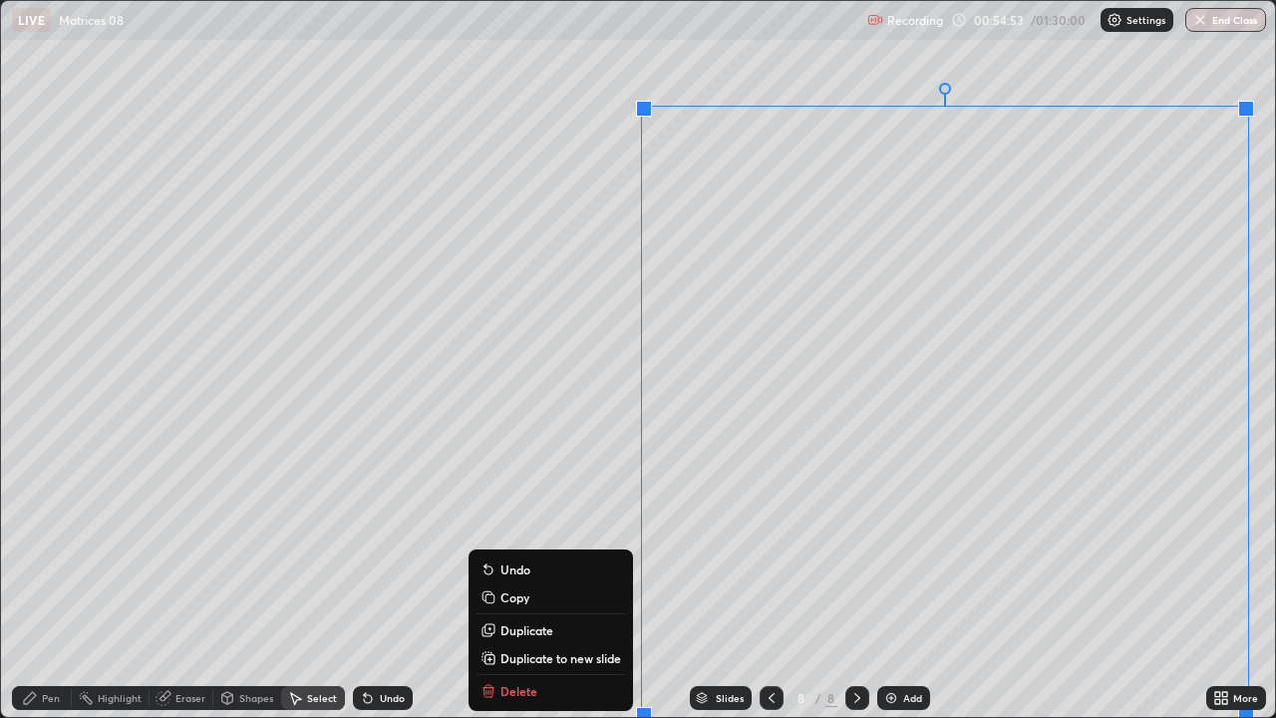
click at [506, 582] on p "Duplicate to new slide" at bounding box center [560, 658] width 121 height 16
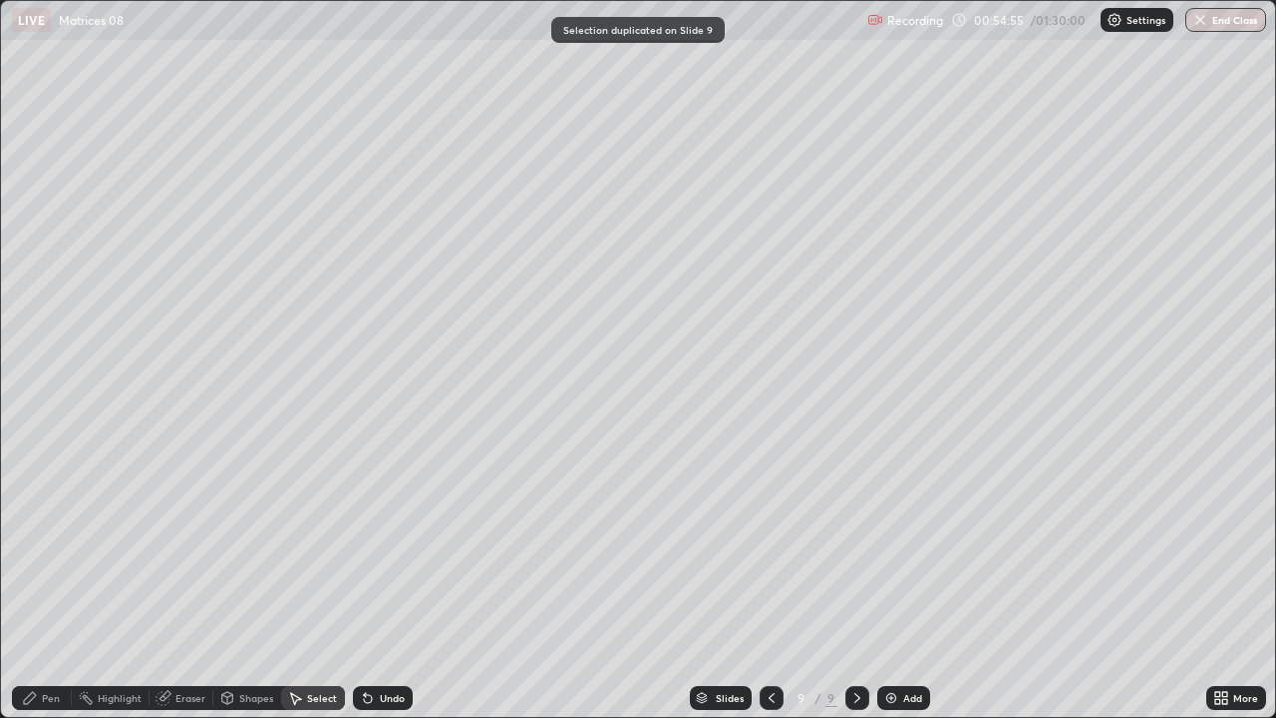
click at [55, 582] on div "Pen" at bounding box center [51, 698] width 18 height 10
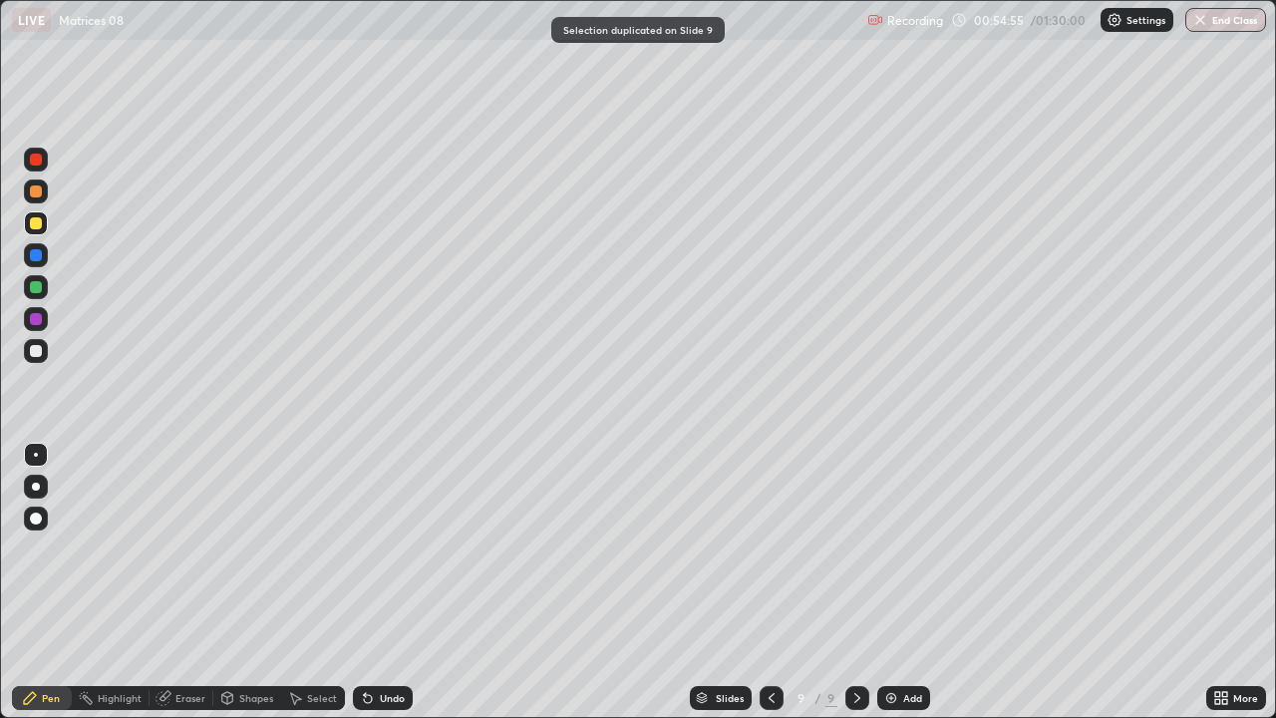
click at [43, 353] on div at bounding box center [36, 351] width 24 height 24
click at [368, 582] on icon at bounding box center [368, 699] width 8 height 8
click at [325, 582] on div "Select" at bounding box center [322, 698] width 30 height 10
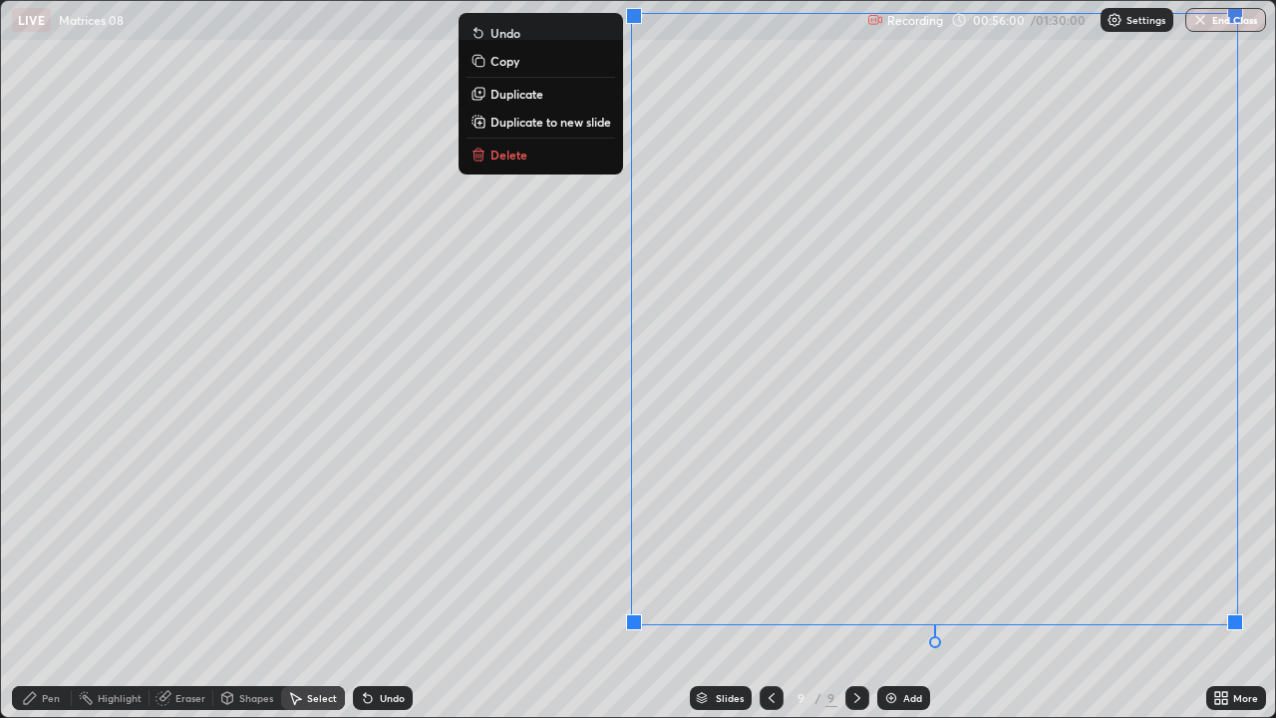
click at [514, 158] on p "Delete" at bounding box center [508, 155] width 37 height 16
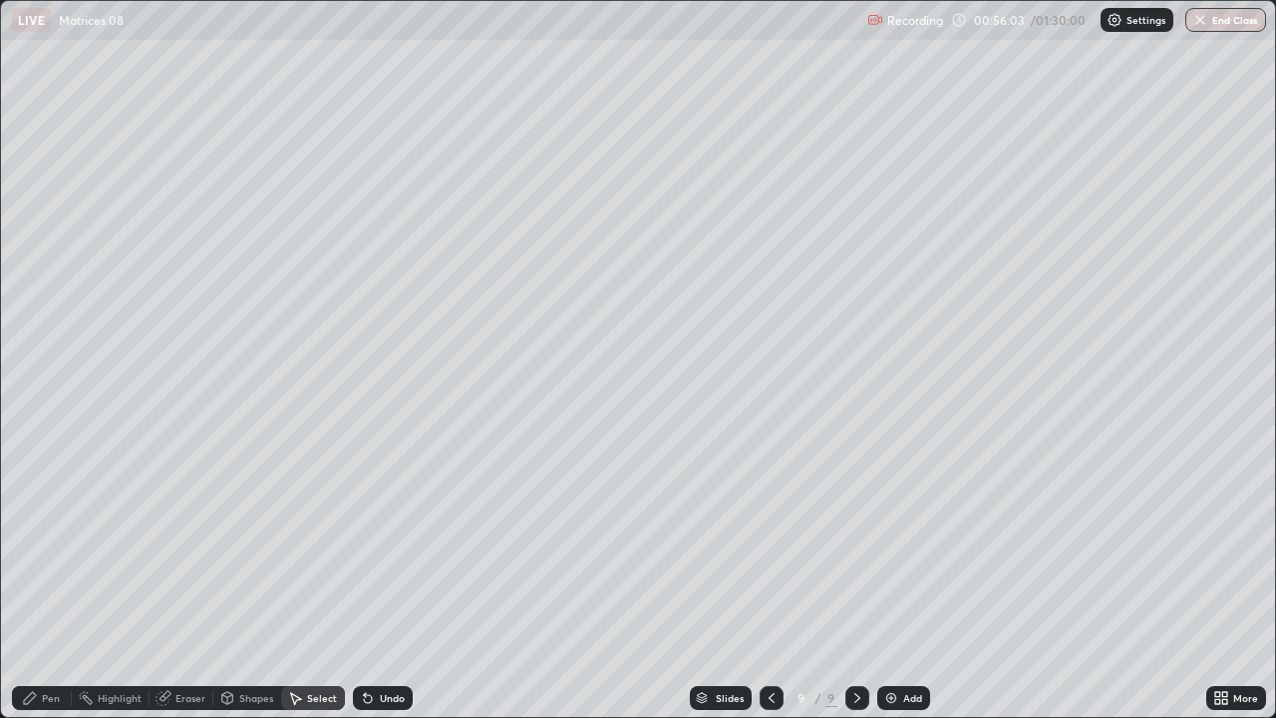
click at [46, 582] on div "Pen" at bounding box center [51, 698] width 18 height 10
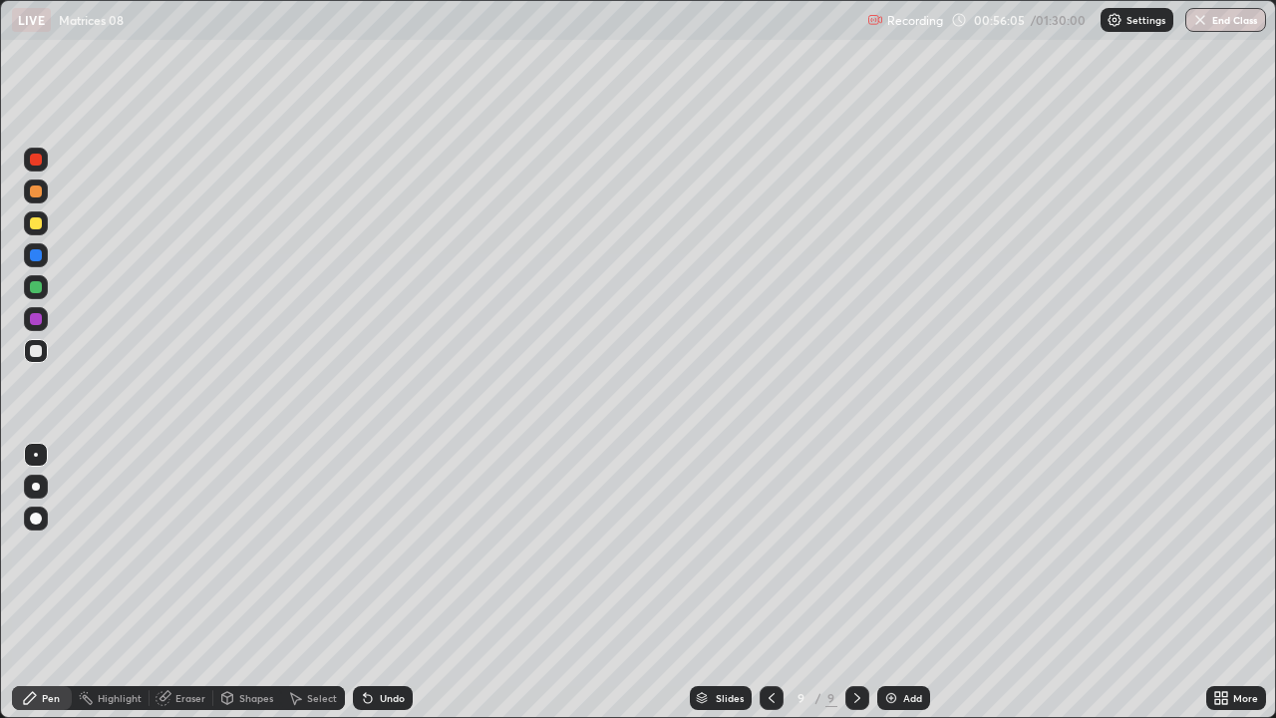
click at [1216, 582] on icon at bounding box center [1217, 694] width 5 height 5
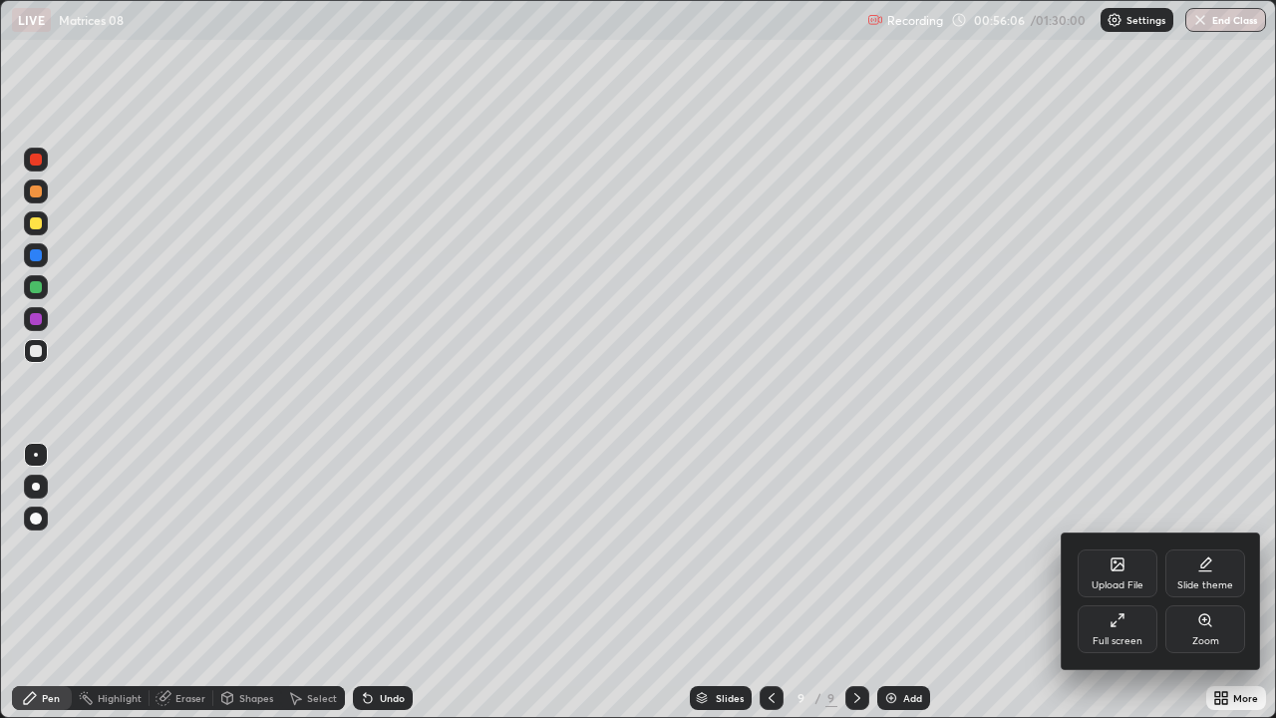
click at [1110, 582] on div "Full screen" at bounding box center [1117, 629] width 80 height 48
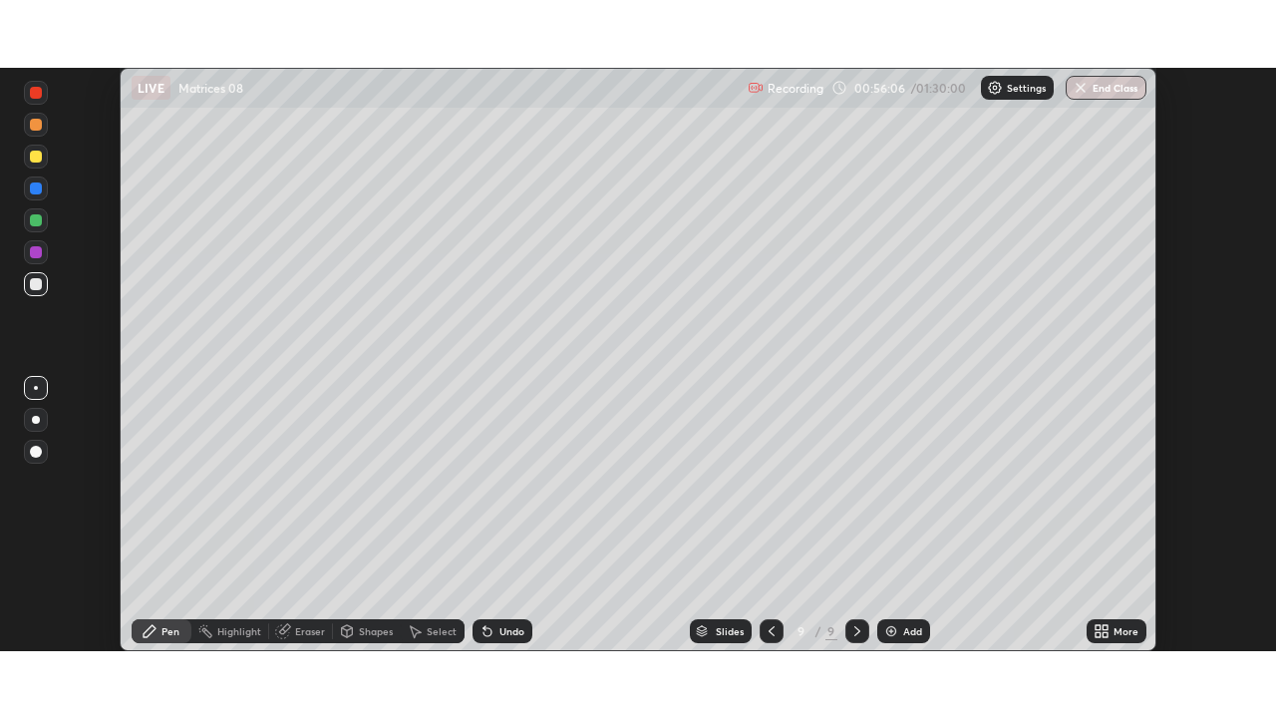
scroll to position [99079, 98386]
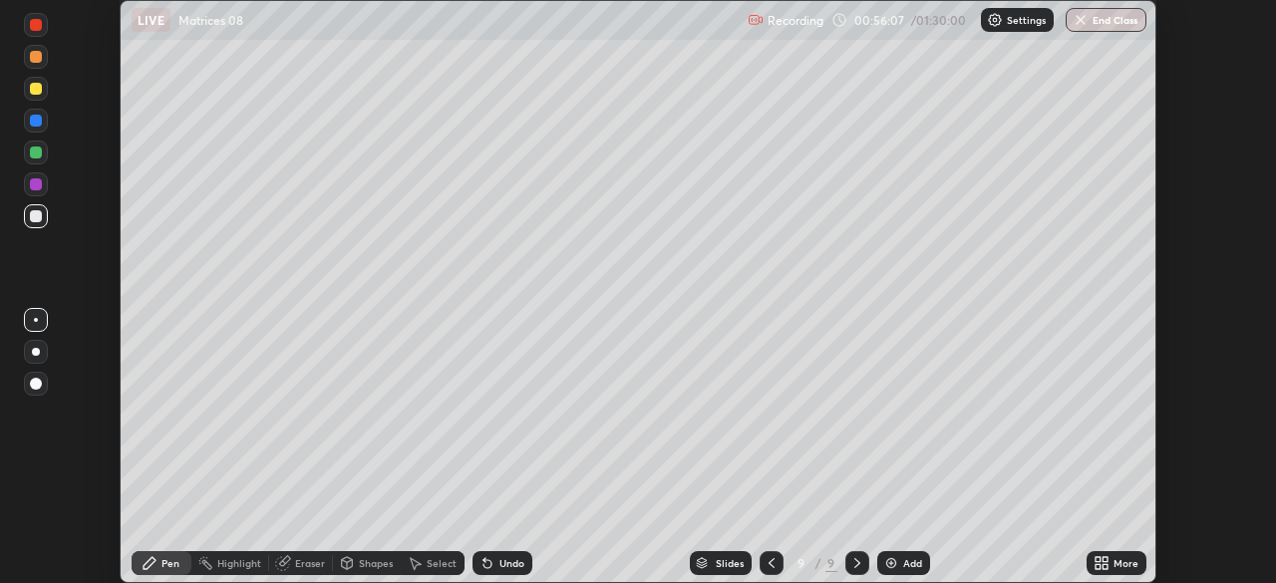
click at [1104, 559] on icon at bounding box center [1104, 559] width 5 height 5
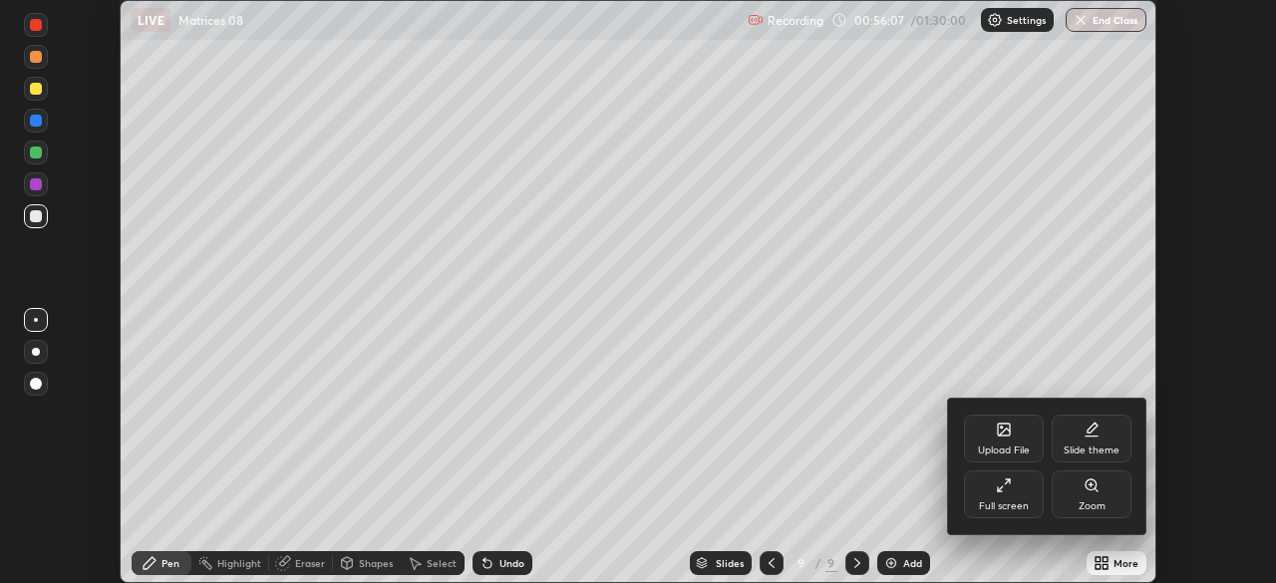
click at [999, 497] on div "Full screen" at bounding box center [1004, 494] width 80 height 48
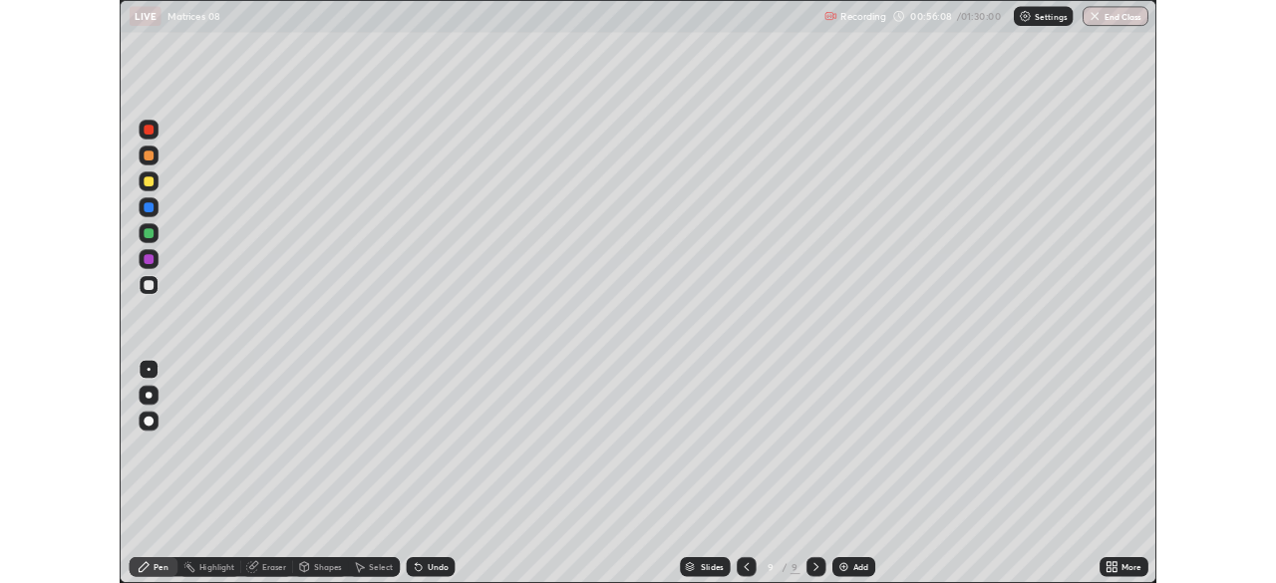
scroll to position [718, 1276]
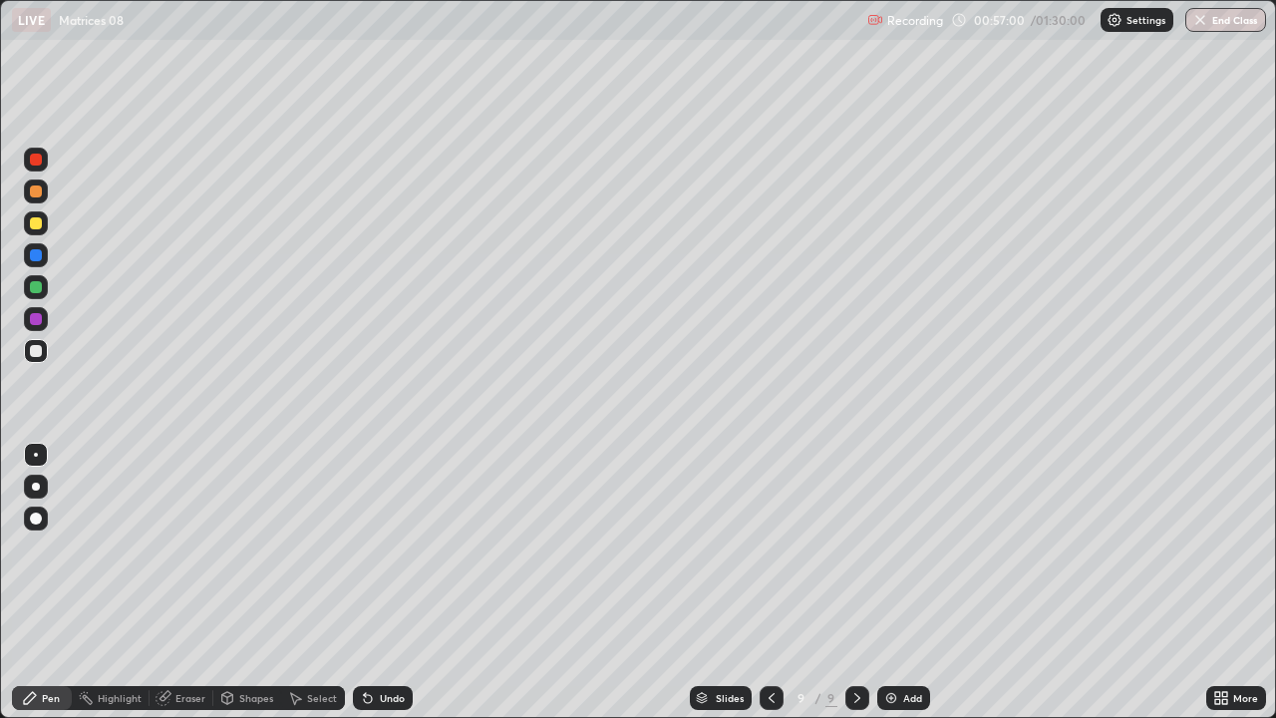
click at [186, 582] on div "Eraser" at bounding box center [190, 698] width 30 height 10
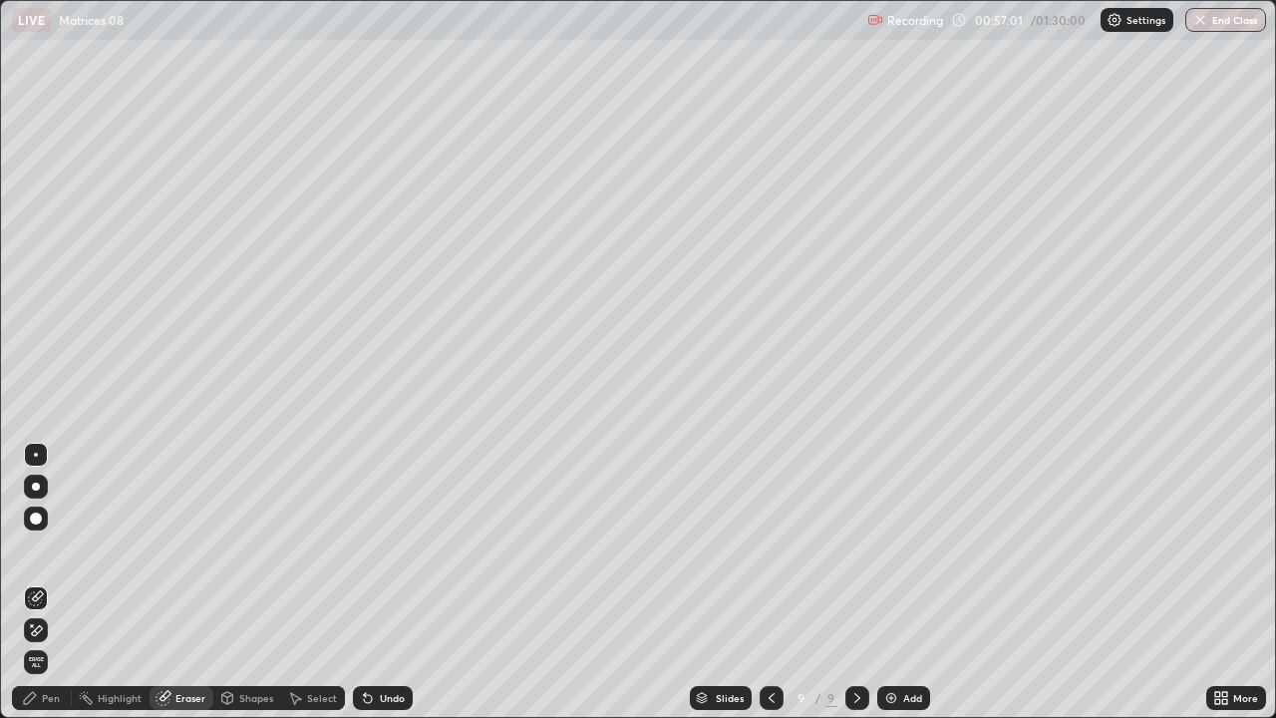
click at [57, 582] on div "Pen" at bounding box center [51, 698] width 18 height 10
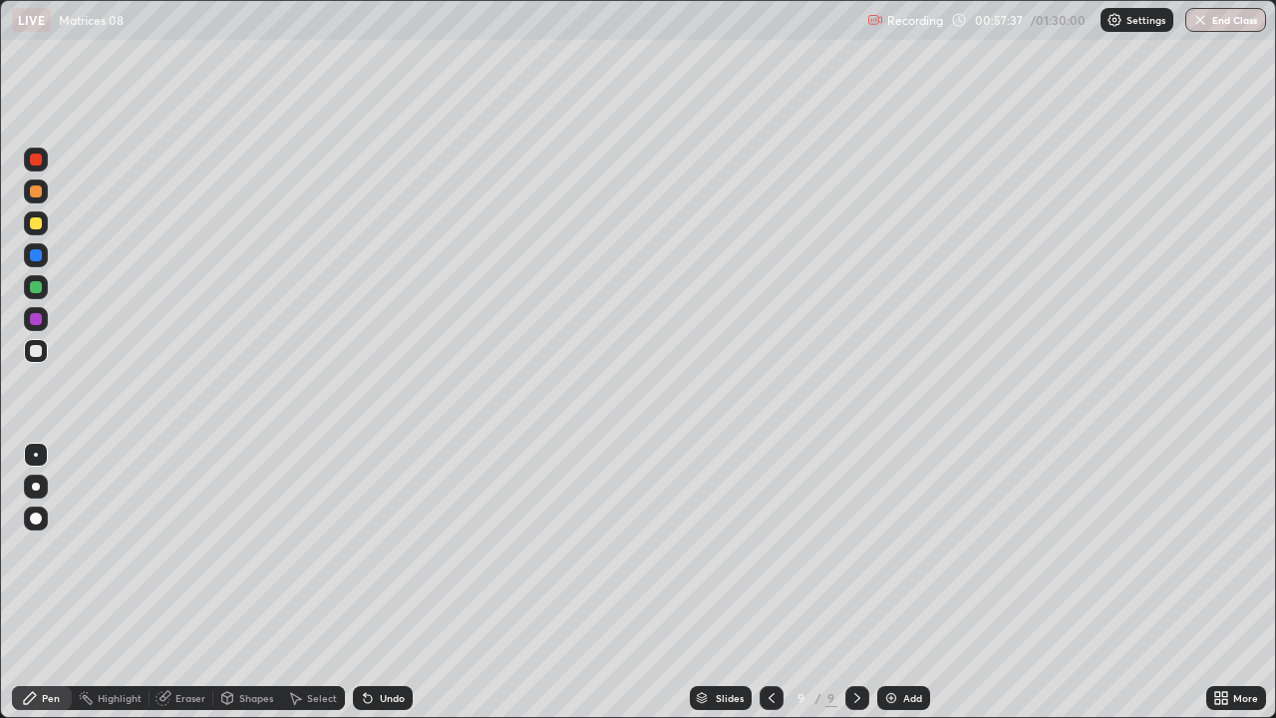
click at [364, 582] on icon at bounding box center [368, 699] width 8 height 8
click at [400, 582] on div "Undo" at bounding box center [383, 698] width 60 height 24
click at [397, 582] on div "Undo" at bounding box center [392, 698] width 25 height 10
click at [398, 582] on div "Undo" at bounding box center [392, 698] width 25 height 10
click at [399, 582] on div "Undo" at bounding box center [383, 698] width 60 height 24
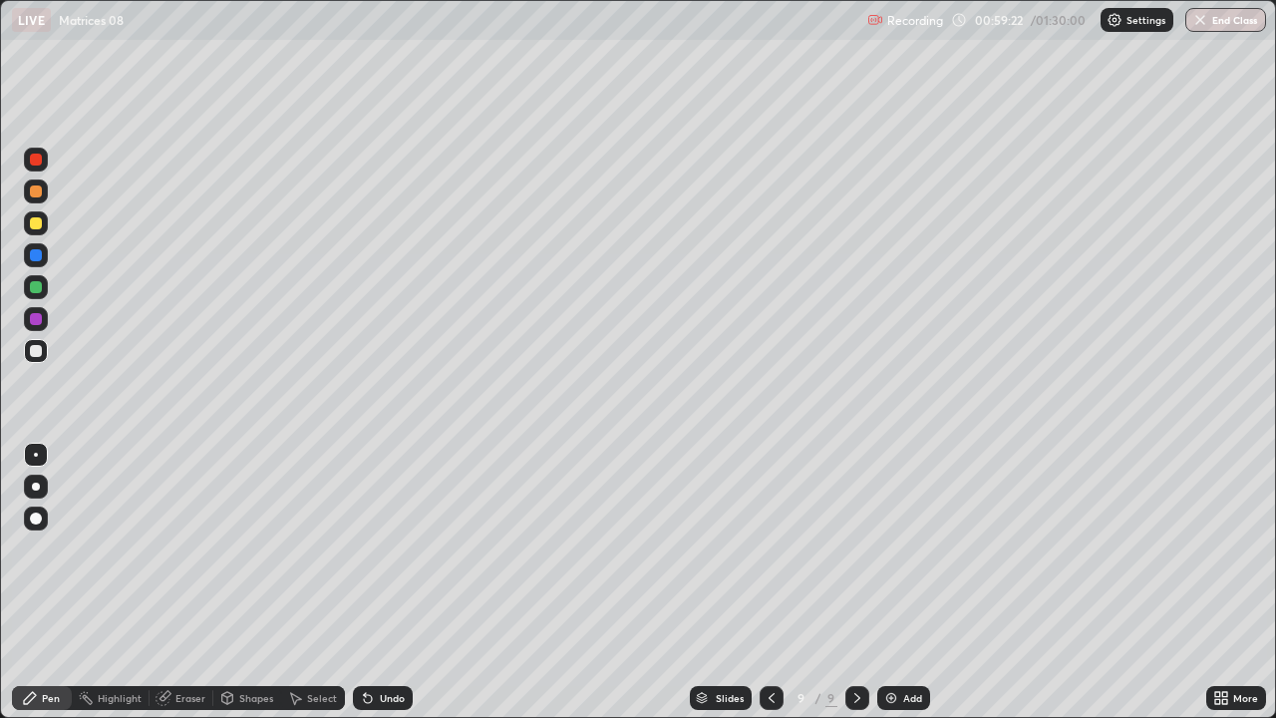
click at [769, 582] on icon at bounding box center [771, 698] width 16 height 16
click at [855, 582] on icon at bounding box center [857, 698] width 16 height 16
click at [893, 582] on img at bounding box center [891, 698] width 16 height 16
click at [374, 582] on div "Undo" at bounding box center [383, 698] width 60 height 24
click at [329, 582] on div "Select" at bounding box center [322, 698] width 30 height 10
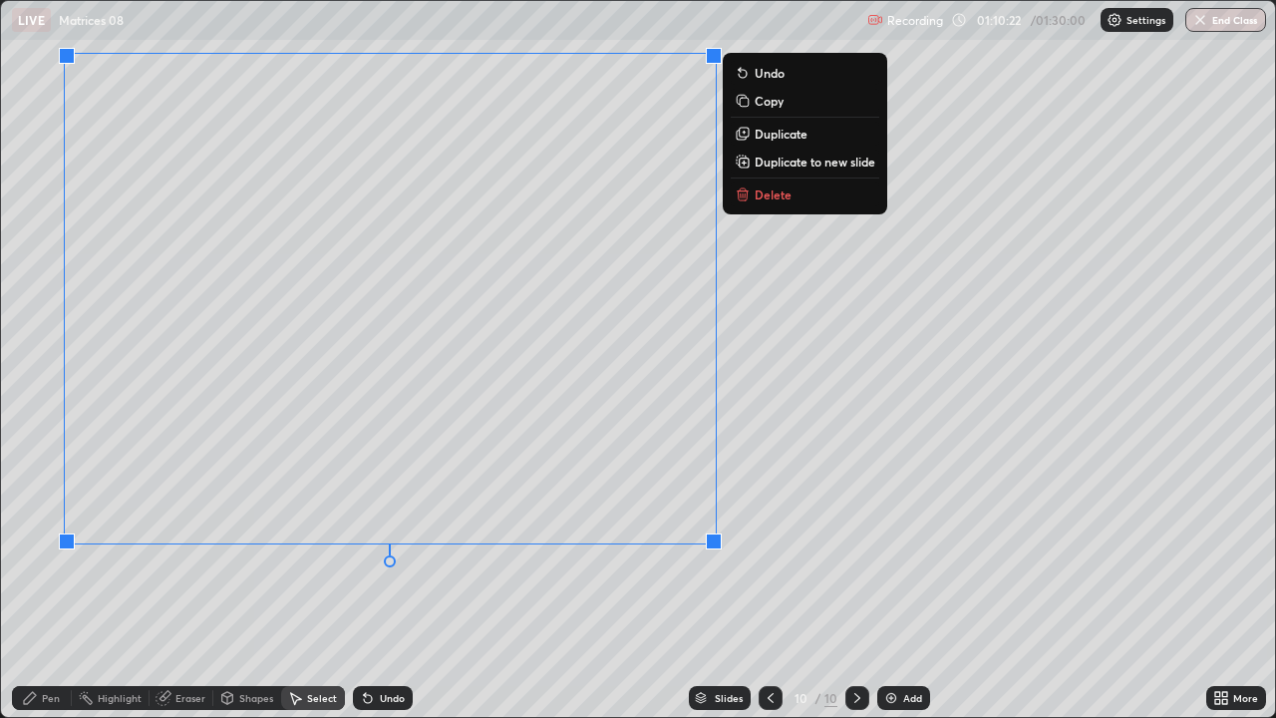
click at [440, 582] on div "0 ° Undo Copy Duplicate Duplicate to new slide Delete" at bounding box center [638, 359] width 1274 height 716
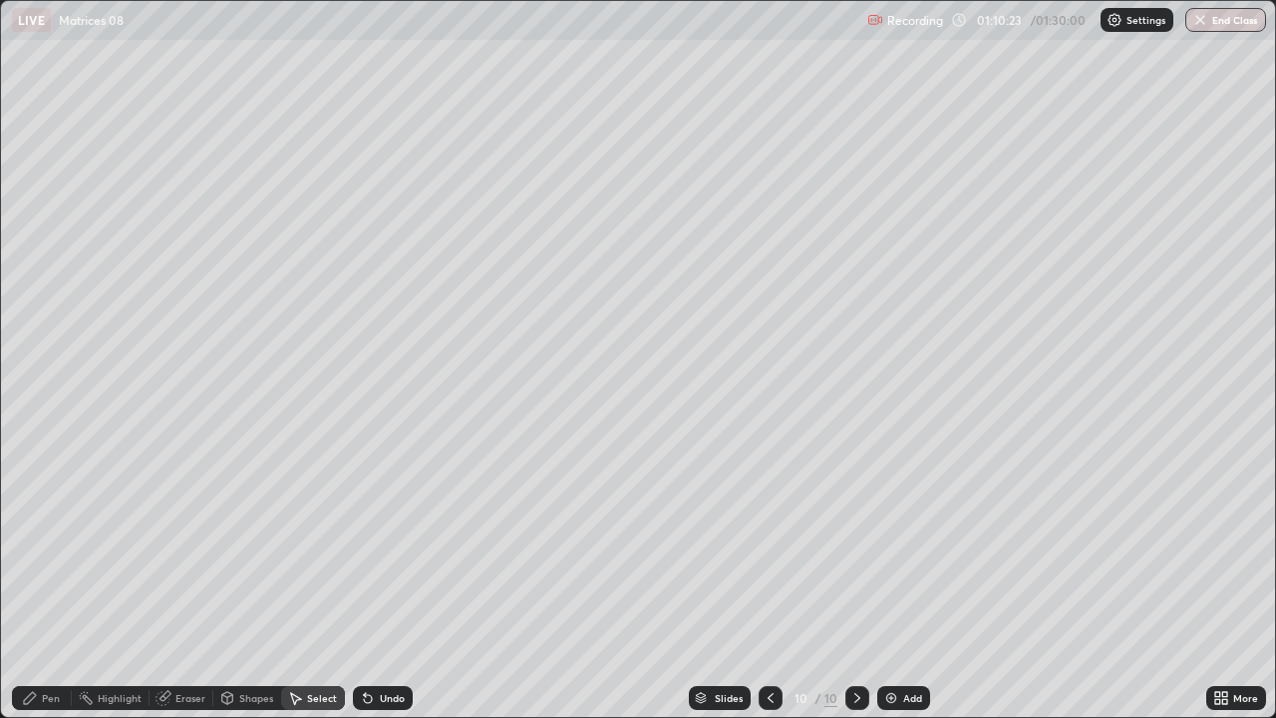
click at [53, 582] on div "Pen" at bounding box center [51, 698] width 18 height 10
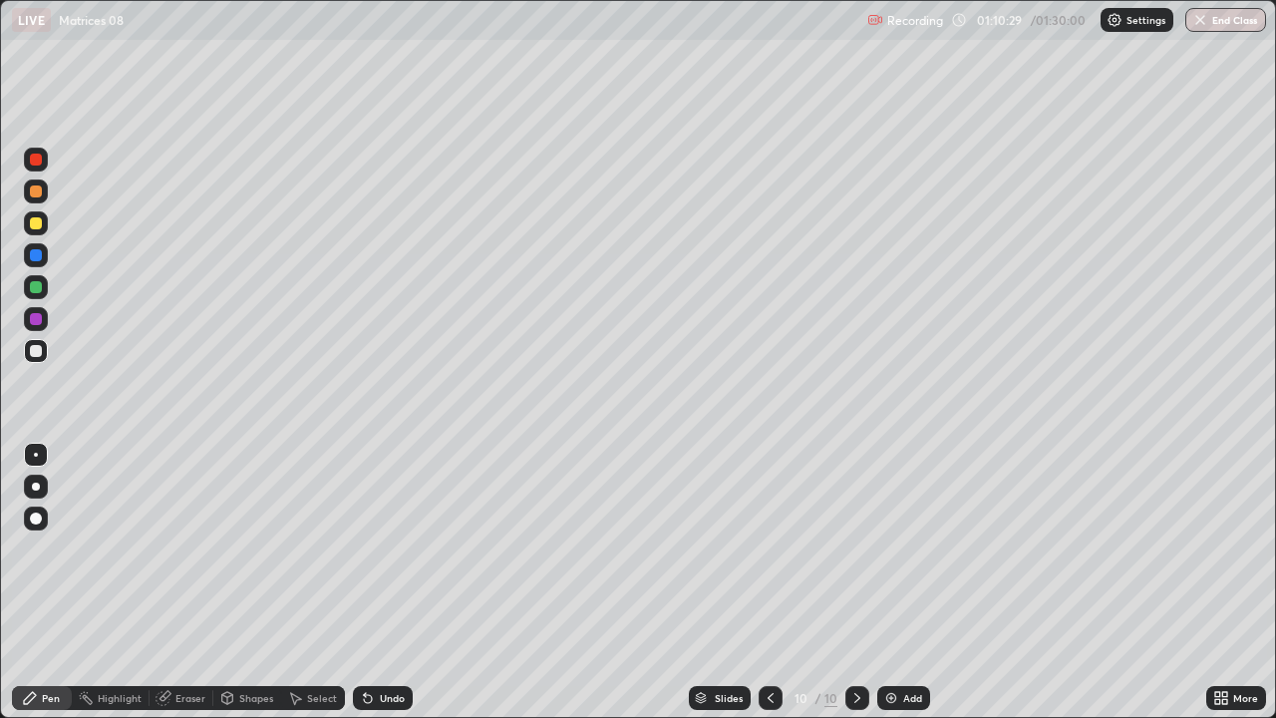
click at [1206, 582] on div "More" at bounding box center [1236, 698] width 60 height 40
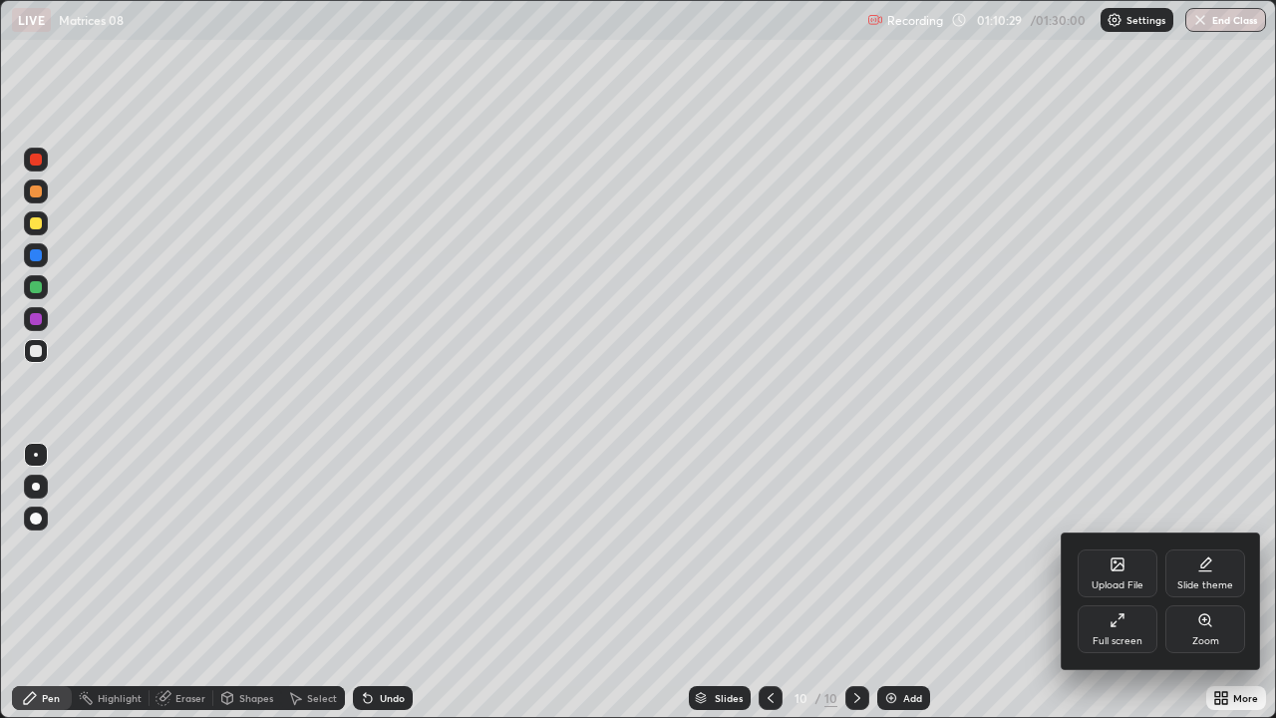
click at [1221, 582] on div at bounding box center [638, 359] width 1276 height 718
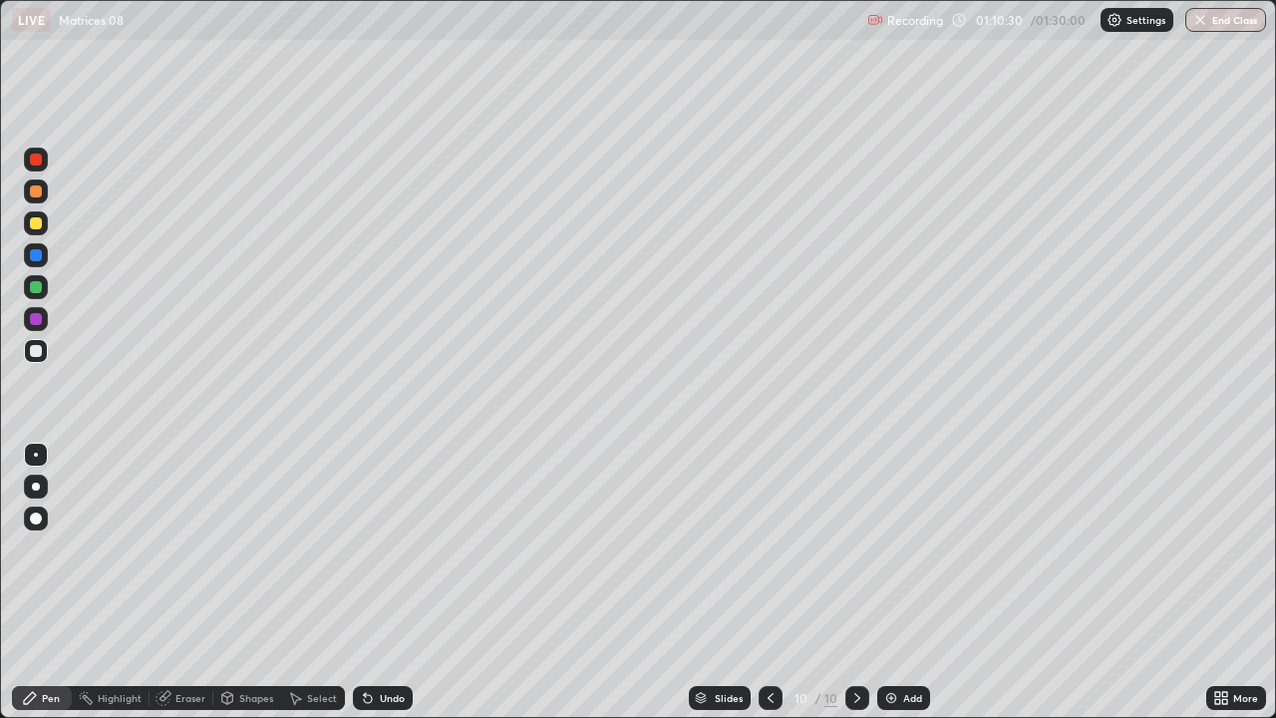
click at [1215, 582] on icon at bounding box center [1217, 694] width 5 height 5
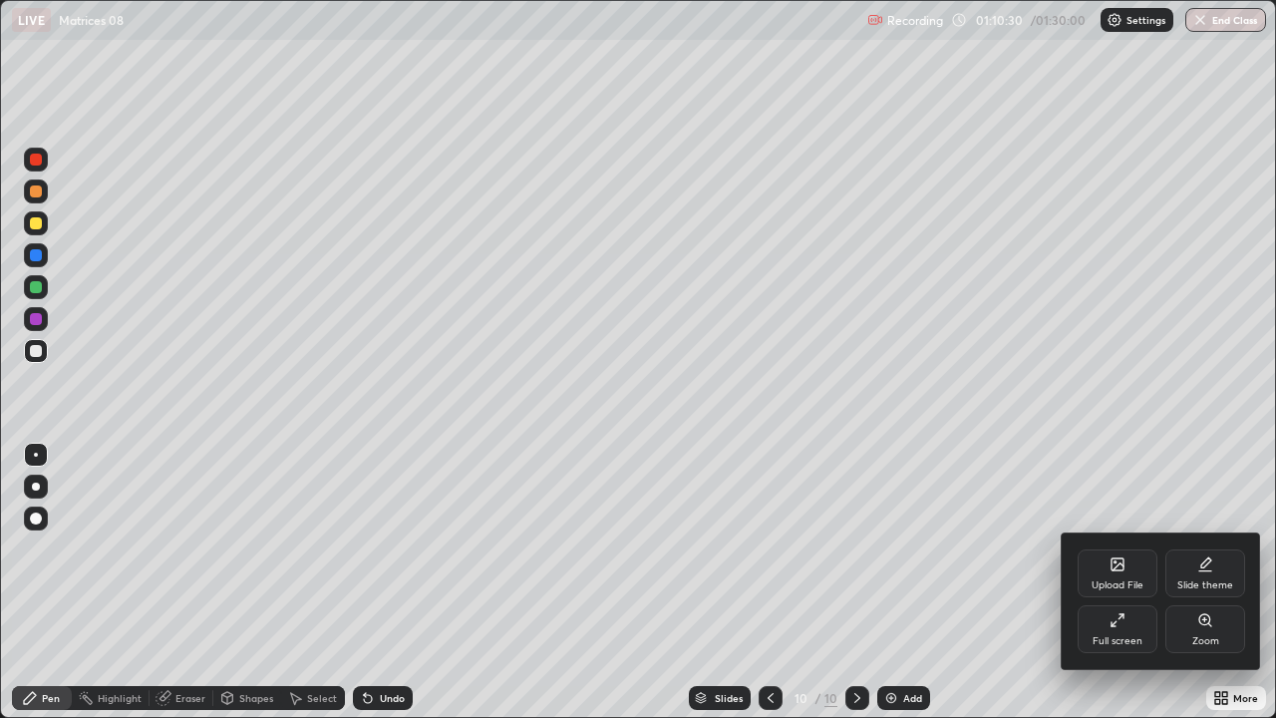
click at [1138, 582] on div "Full screen" at bounding box center [1117, 641] width 50 height 10
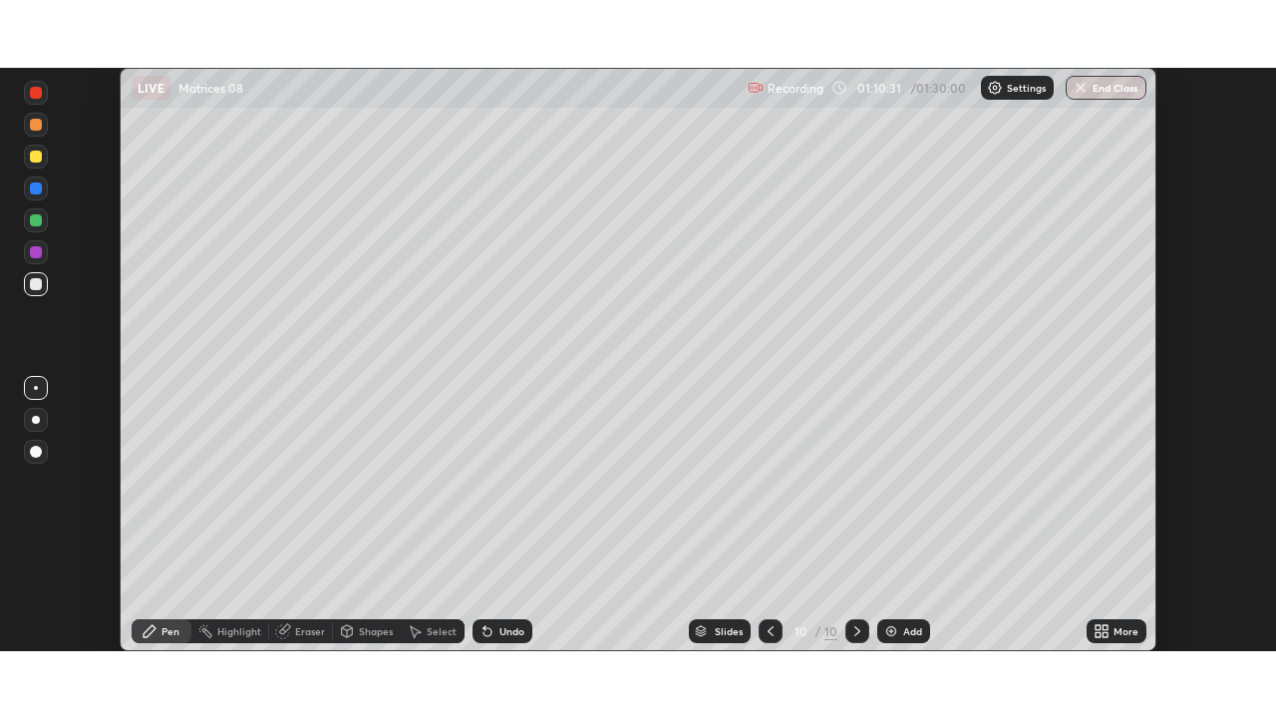
scroll to position [99079, 98386]
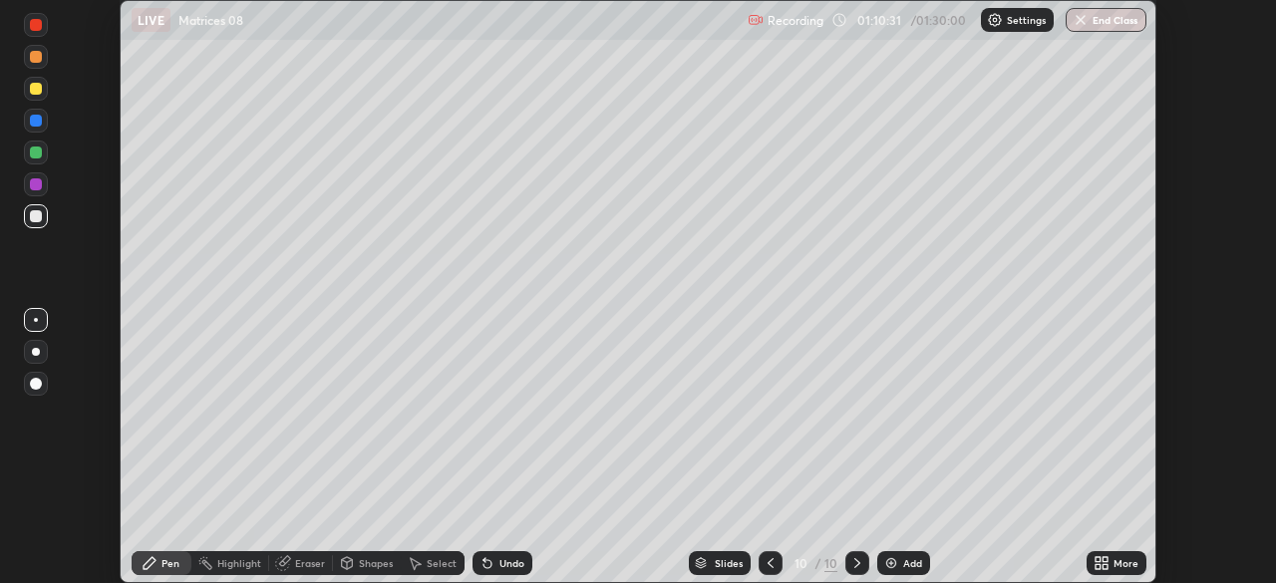
click at [1104, 566] on icon at bounding box center [1104, 566] width 5 height 5
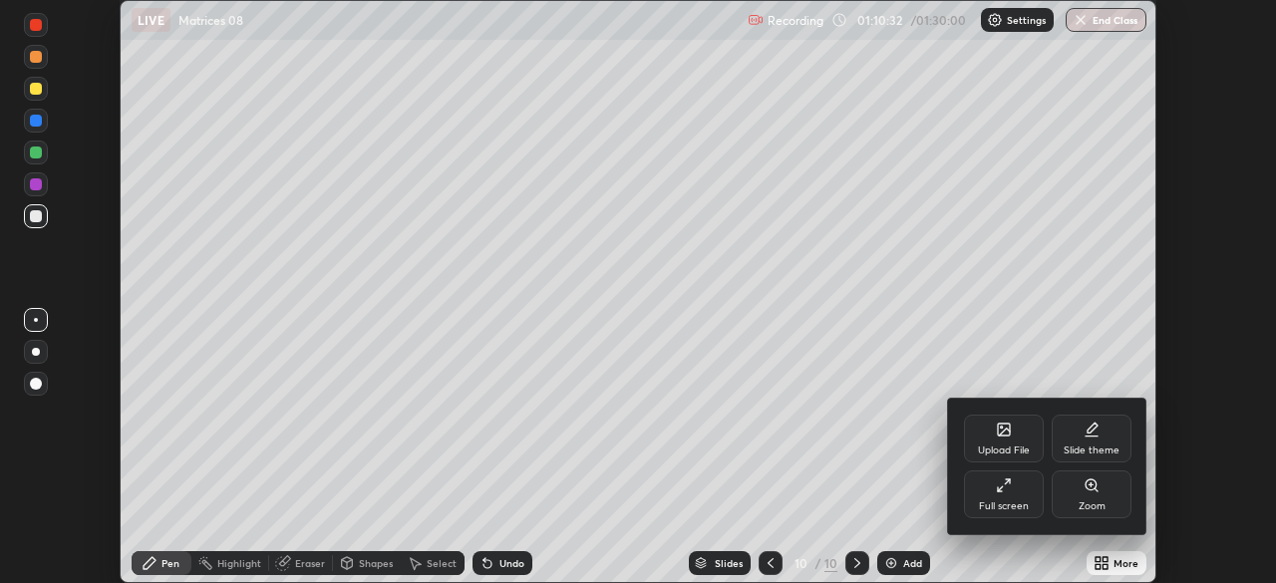
click at [1007, 515] on div "Full screen" at bounding box center [1004, 494] width 80 height 48
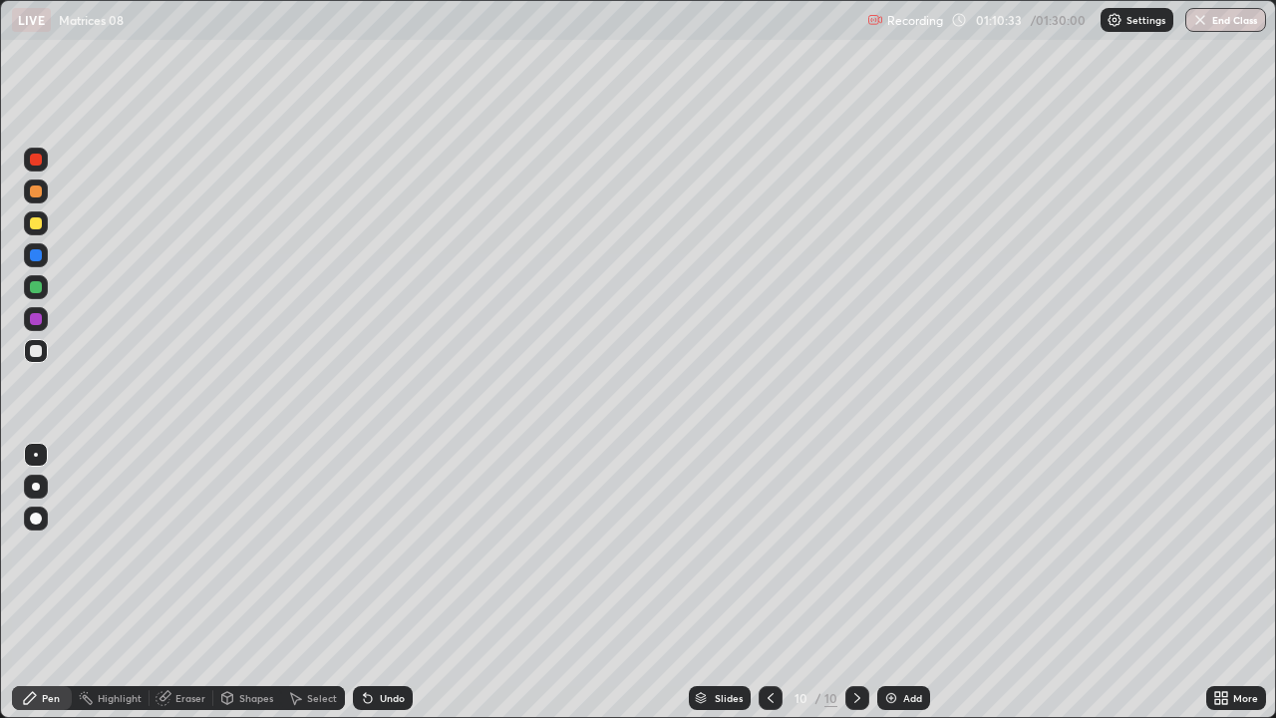
scroll to position [718, 1276]
click at [779, 582] on div at bounding box center [770, 698] width 24 height 24
click at [858, 582] on icon at bounding box center [857, 698] width 16 height 16
click at [1227, 19] on button "End Class" at bounding box center [1225, 20] width 81 height 24
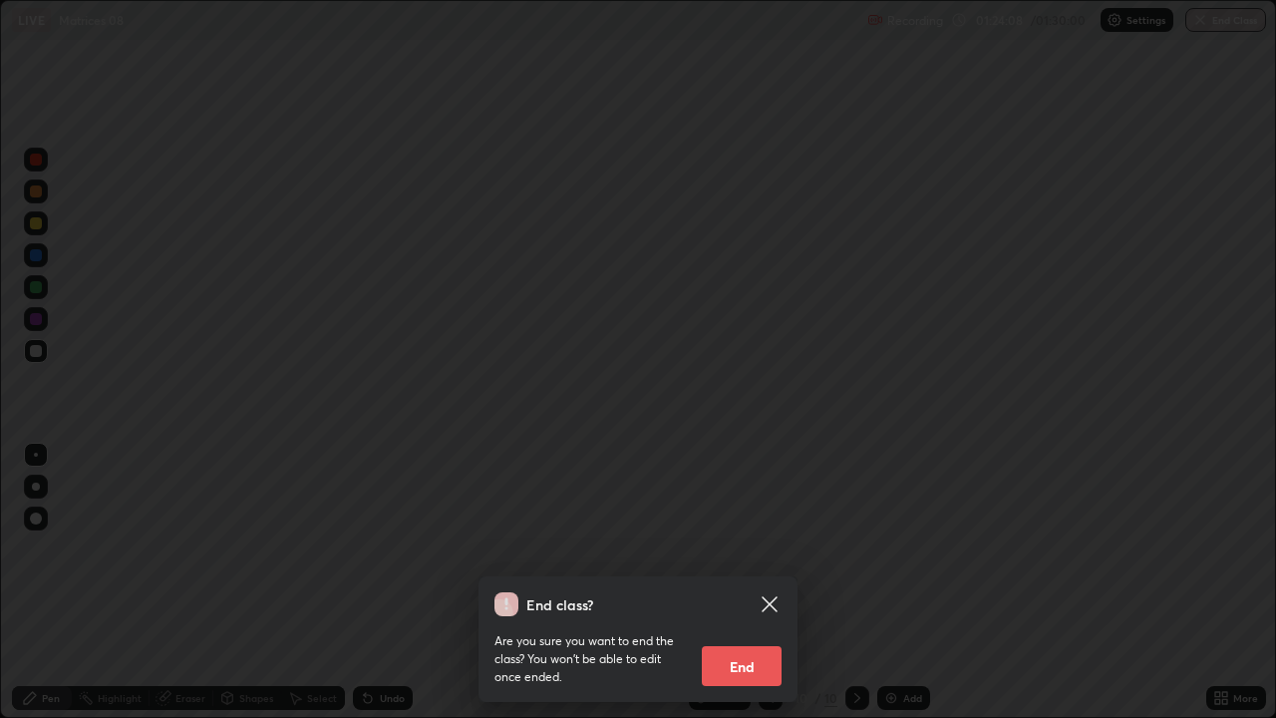
click at [741, 582] on button "End" at bounding box center [742, 666] width 80 height 40
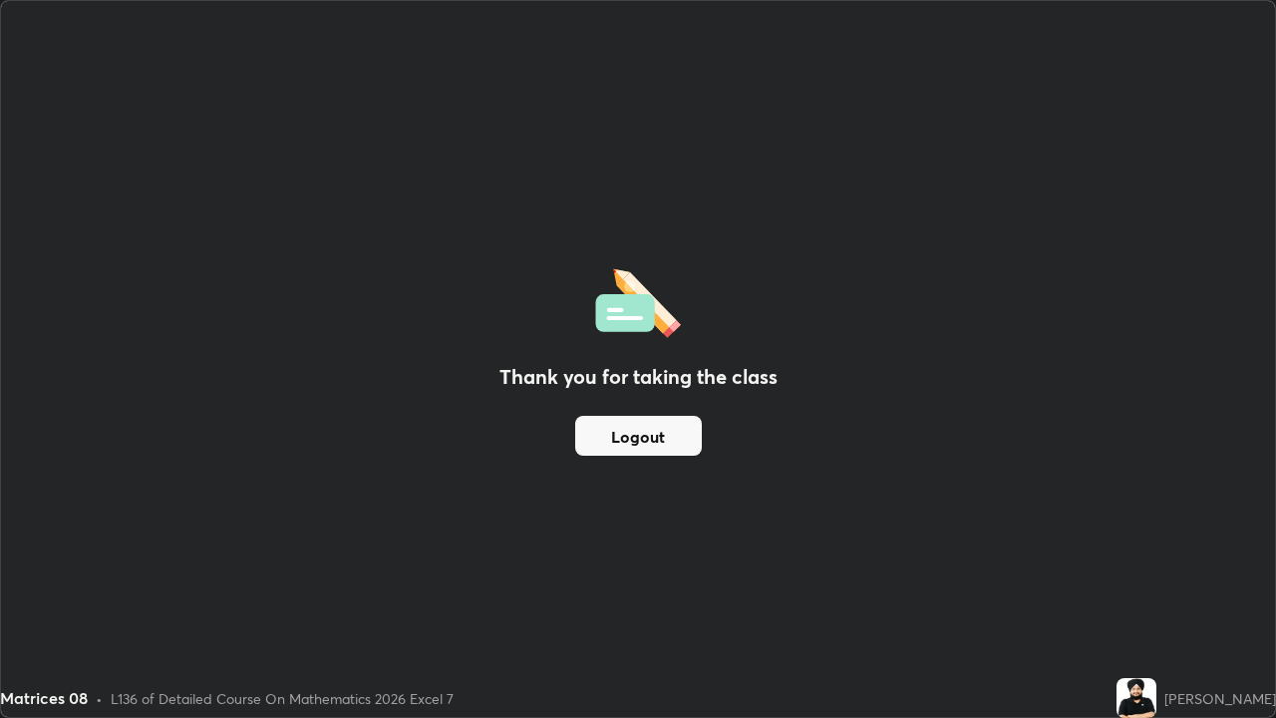
click at [676, 439] on button "Logout" at bounding box center [638, 436] width 127 height 40
